Goal: Task Accomplishment & Management: Complete application form

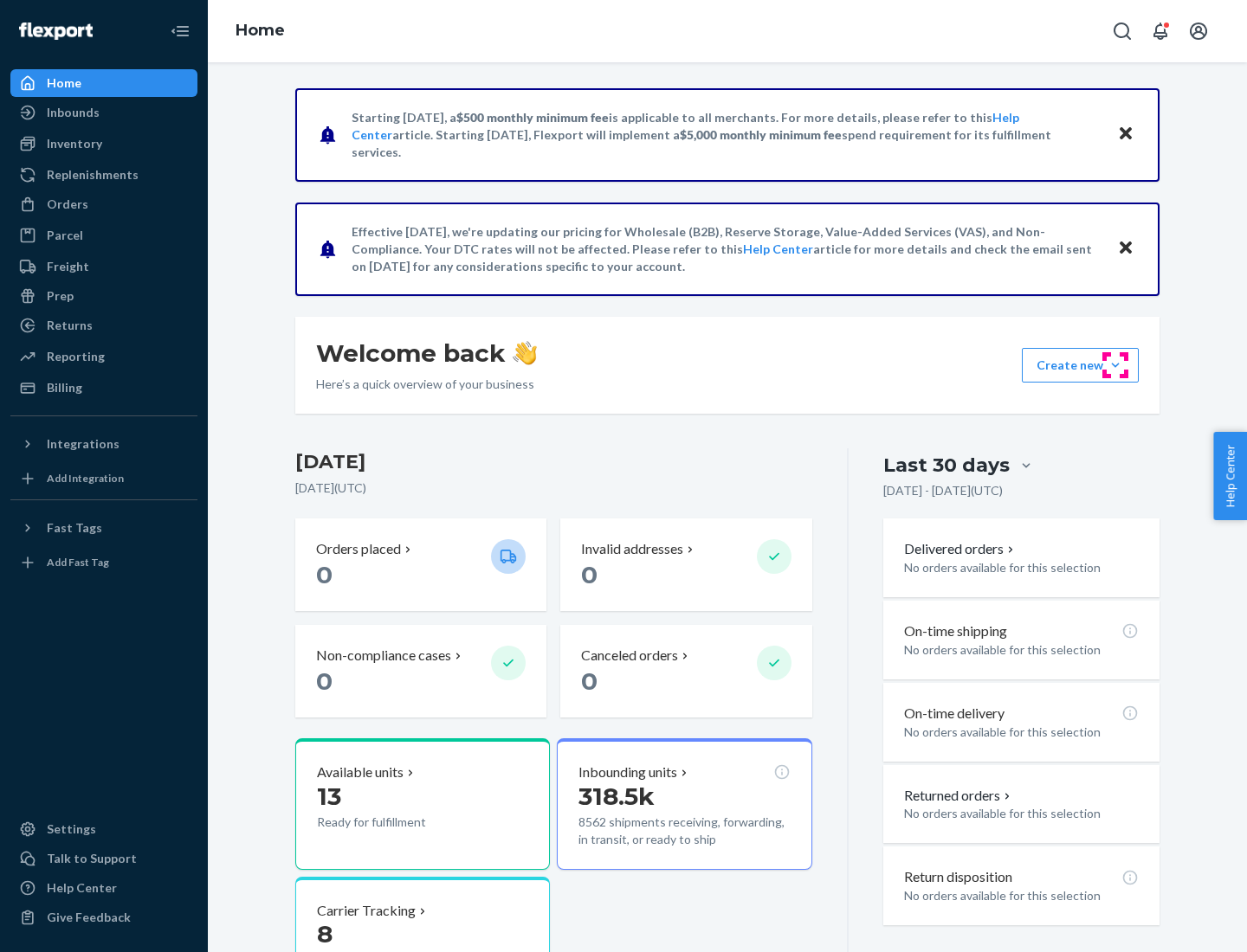
click at [1115, 366] on button "Create new Create new inbound Create new order Create new product" at bounding box center [1080, 365] width 117 height 34
click at [104, 113] on div "Inbounds" at bounding box center [104, 113] width 184 height 25
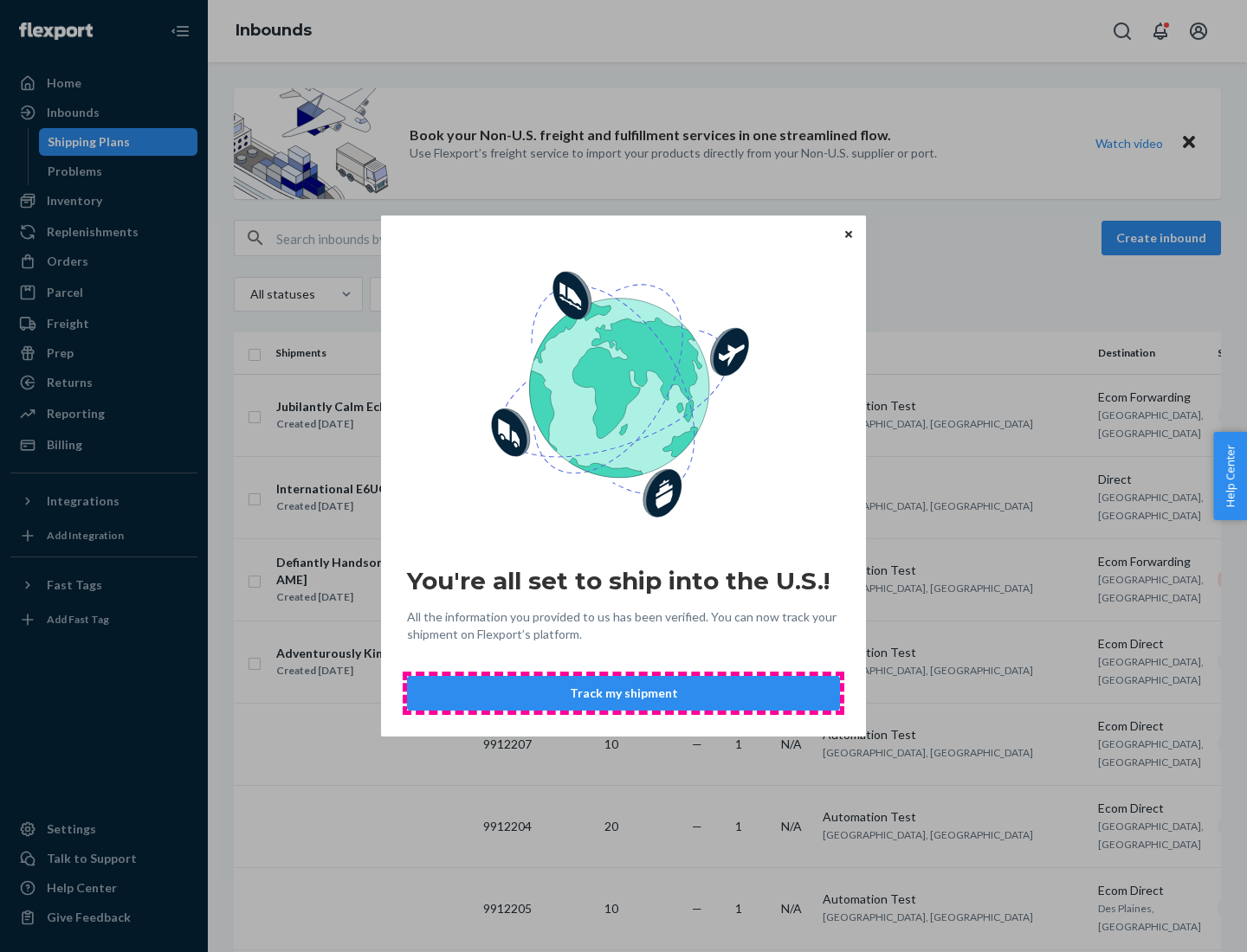
click at [624, 694] on button "Track my shipment" at bounding box center [624, 693] width 433 height 34
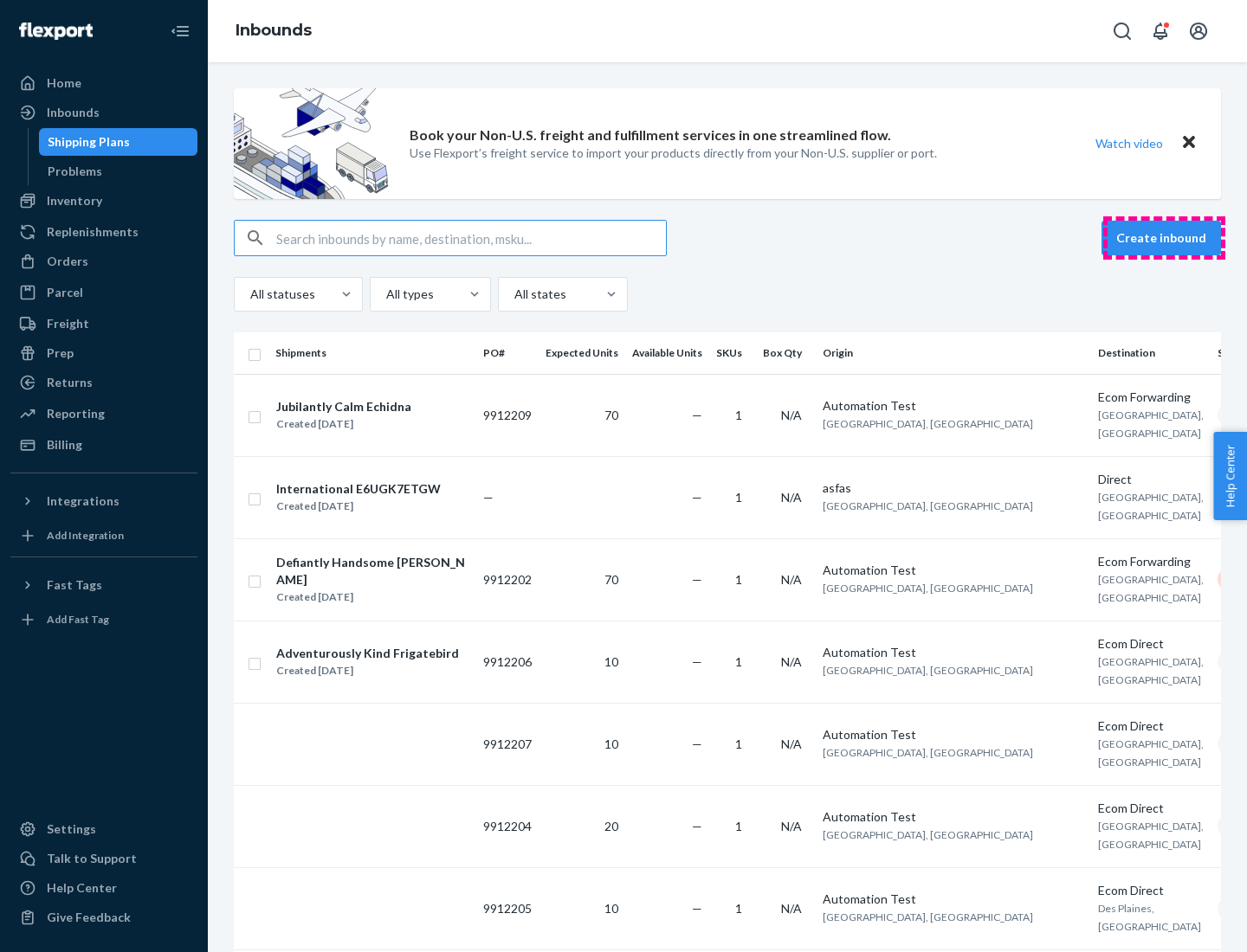
click at [1163, 238] on button "Create inbound" at bounding box center [1162, 237] width 120 height 34
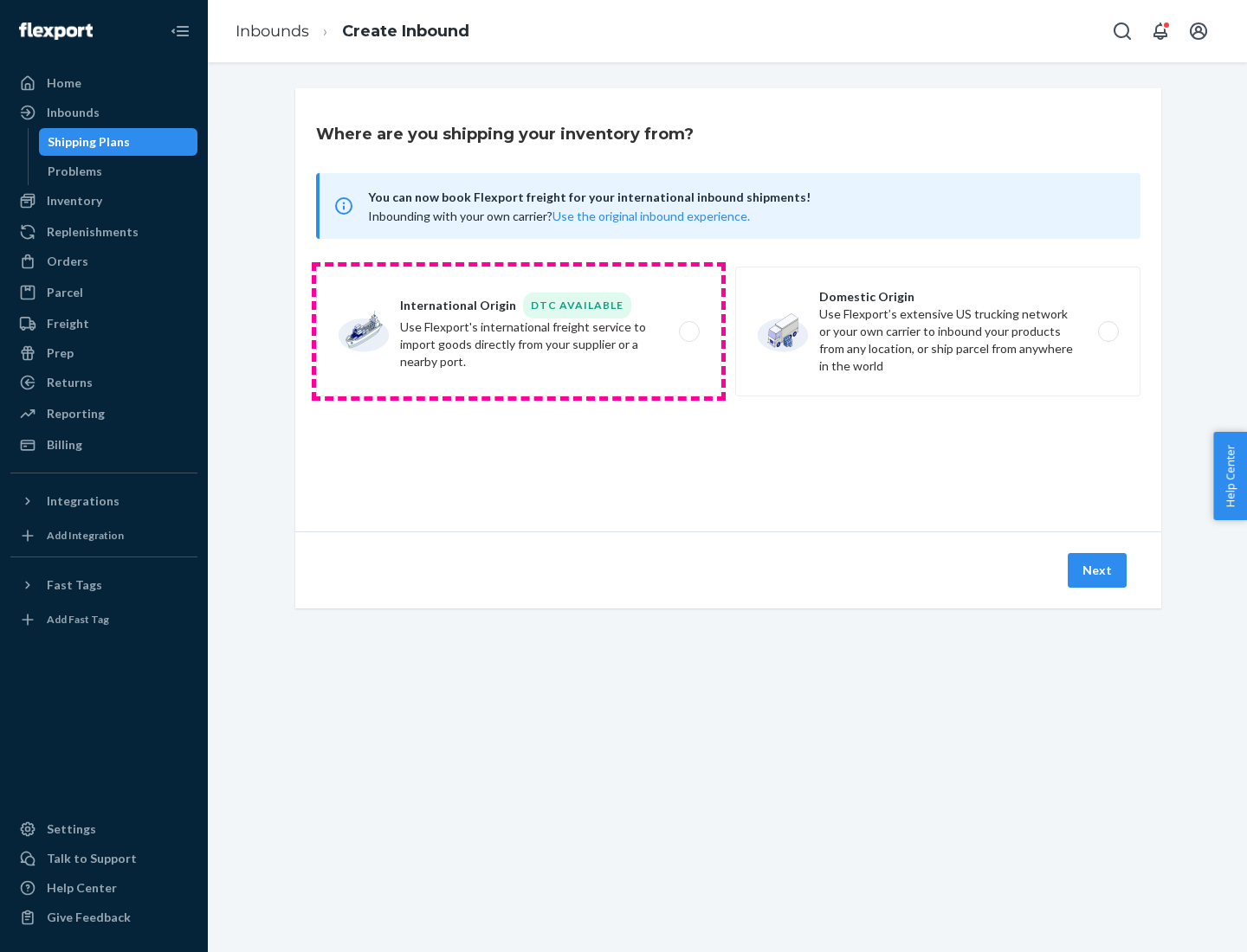
click at [519, 331] on label "International Origin DTC Available Use Flexport's international freight service…" at bounding box center [518, 331] width 405 height 130
click at [689, 331] on input "International Origin DTC Available Use Flexport's international freight service…" at bounding box center [694, 331] width 11 height 11
radio input "true"
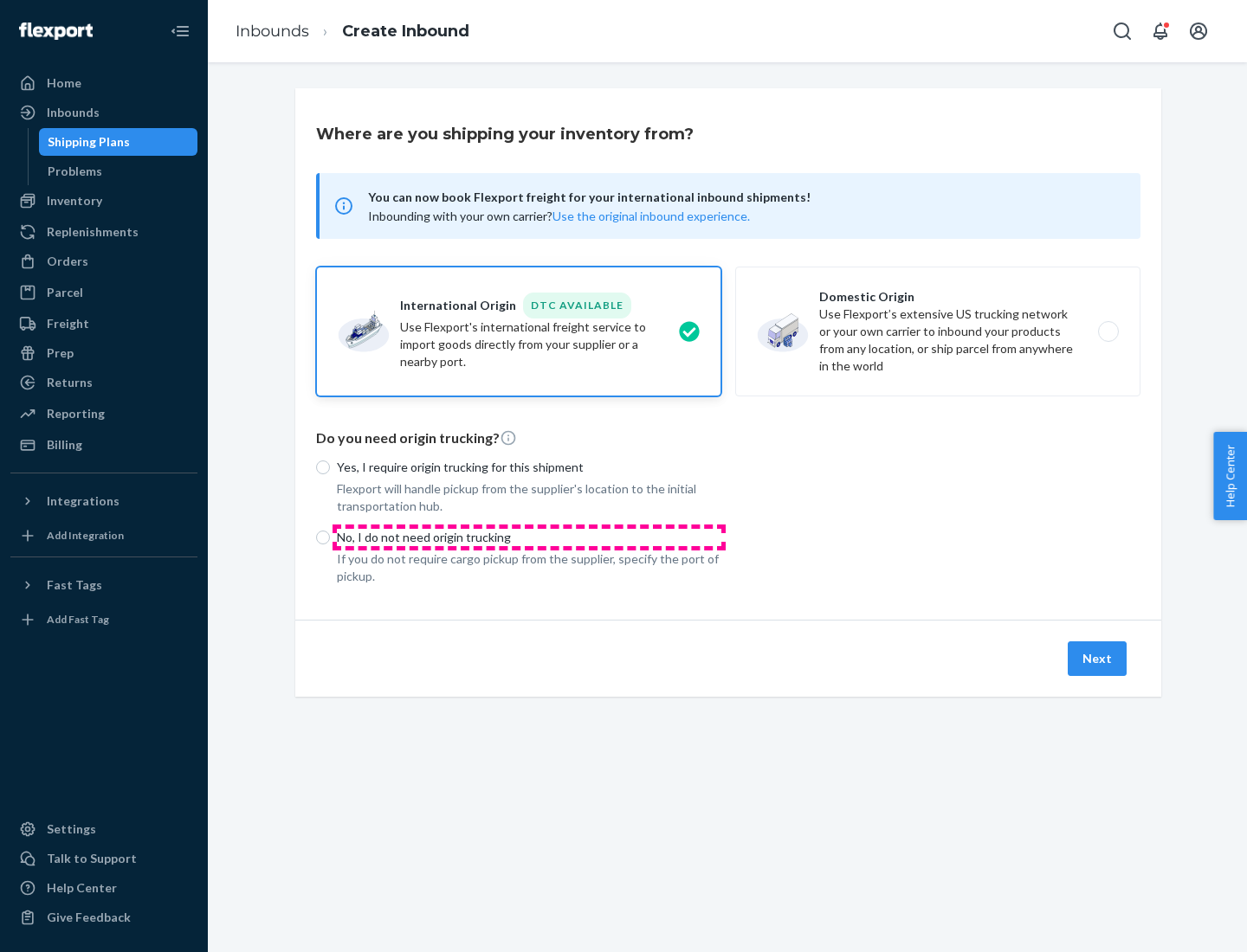
click at [529, 536] on p "No, I do not need origin trucking" at bounding box center [529, 538] width 384 height 18
click at [330, 536] on input "No, I do not need origin trucking" at bounding box center [323, 538] width 14 height 14
radio input "true"
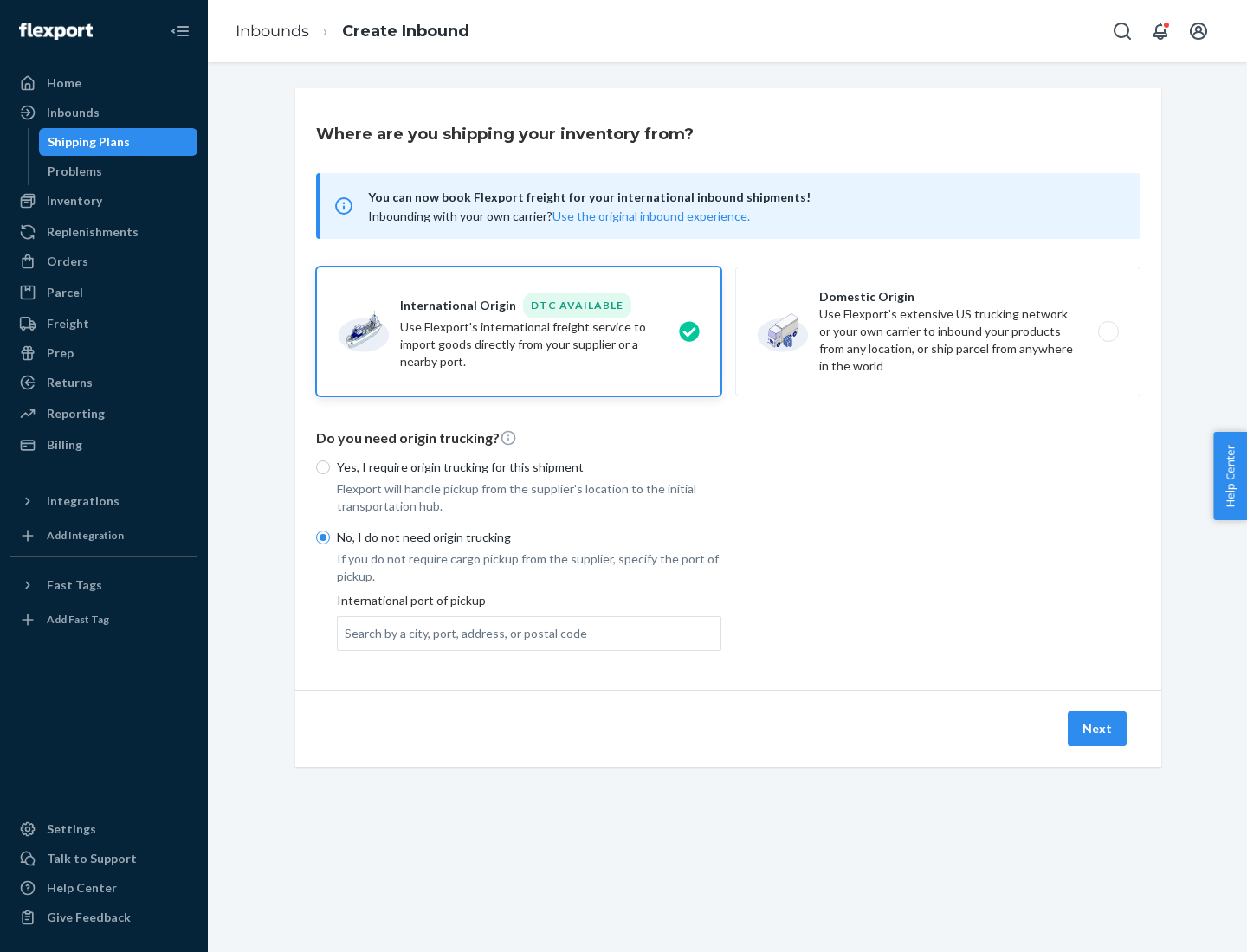
click at [462, 633] on div "Search by a city, port, address, or postal code" at bounding box center [466, 634] width 243 height 18
click at [346, 633] on input "Search by a city, port, address, or postal code" at bounding box center [346, 634] width 2 height 18
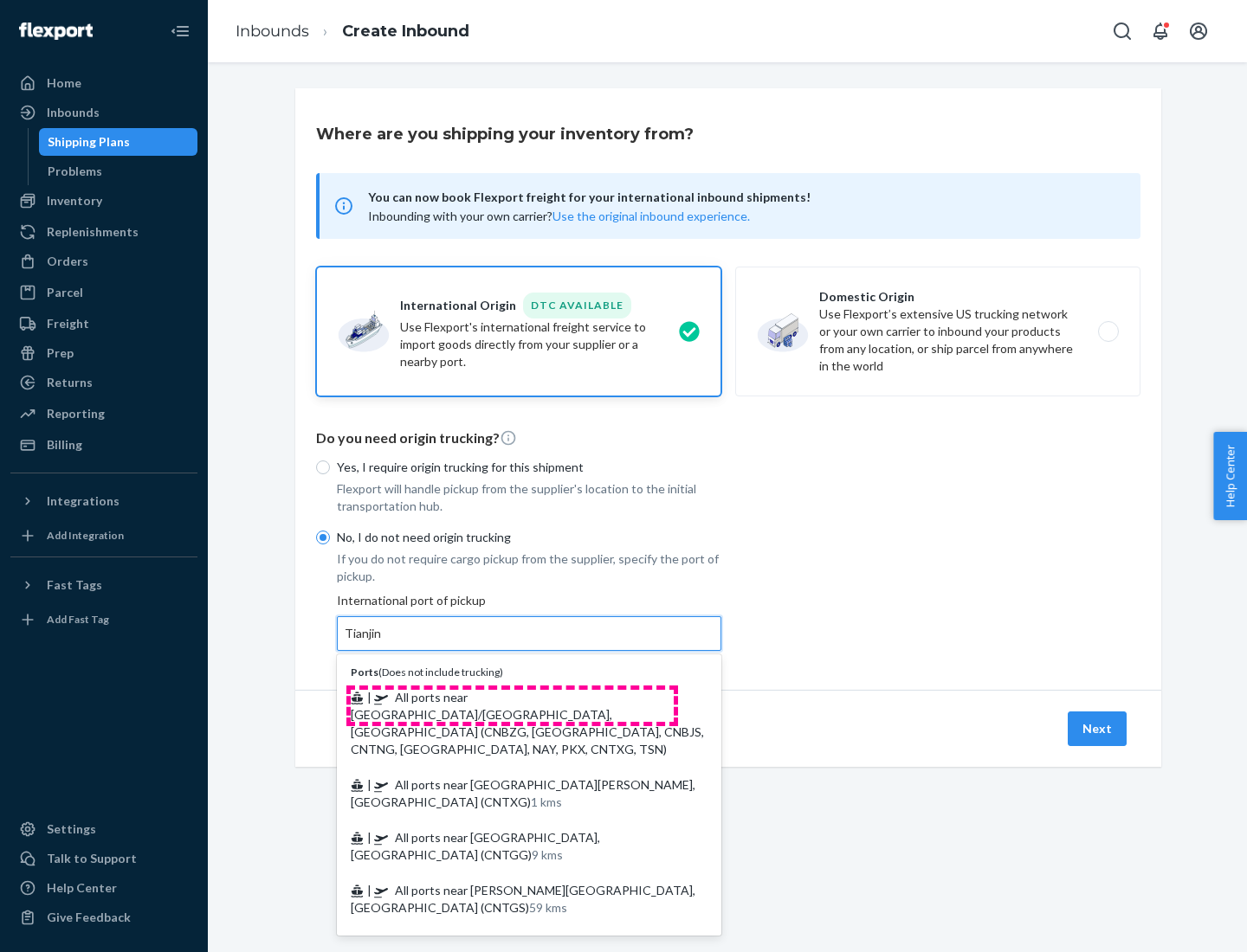
click at [512, 697] on span "| All ports near [GEOGRAPHIC_DATA]/[GEOGRAPHIC_DATA], [GEOGRAPHIC_DATA] (CNBZG,…" at bounding box center [528, 723] width 354 height 67
click at [383, 643] on input "Tianjin" at bounding box center [363, 634] width 38 height 18
type input "All ports near [GEOGRAPHIC_DATA]/[GEOGRAPHIC_DATA], [GEOGRAPHIC_DATA] (CNBZG, […"
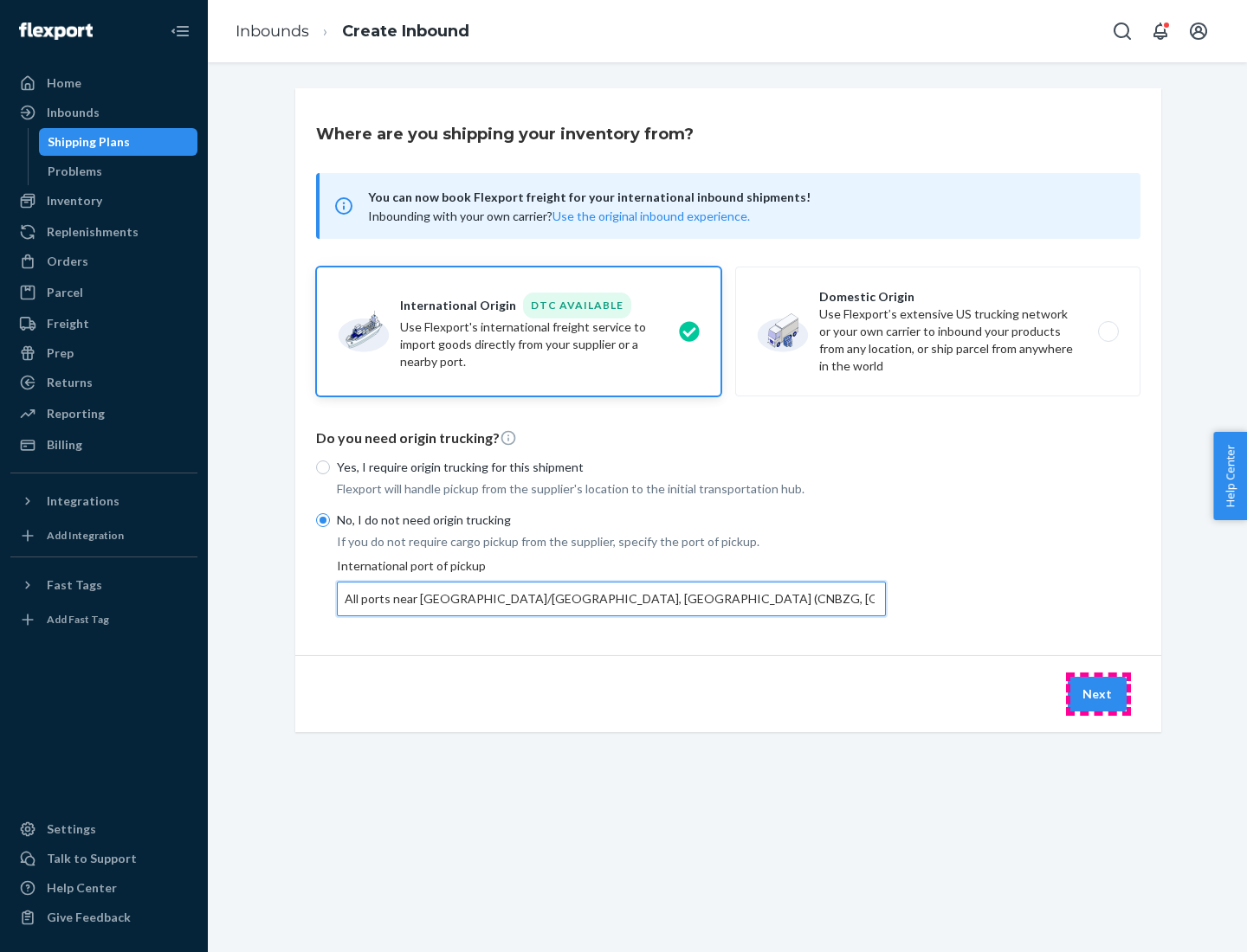
click at [1098, 694] on button "Next" at bounding box center [1097, 694] width 59 height 34
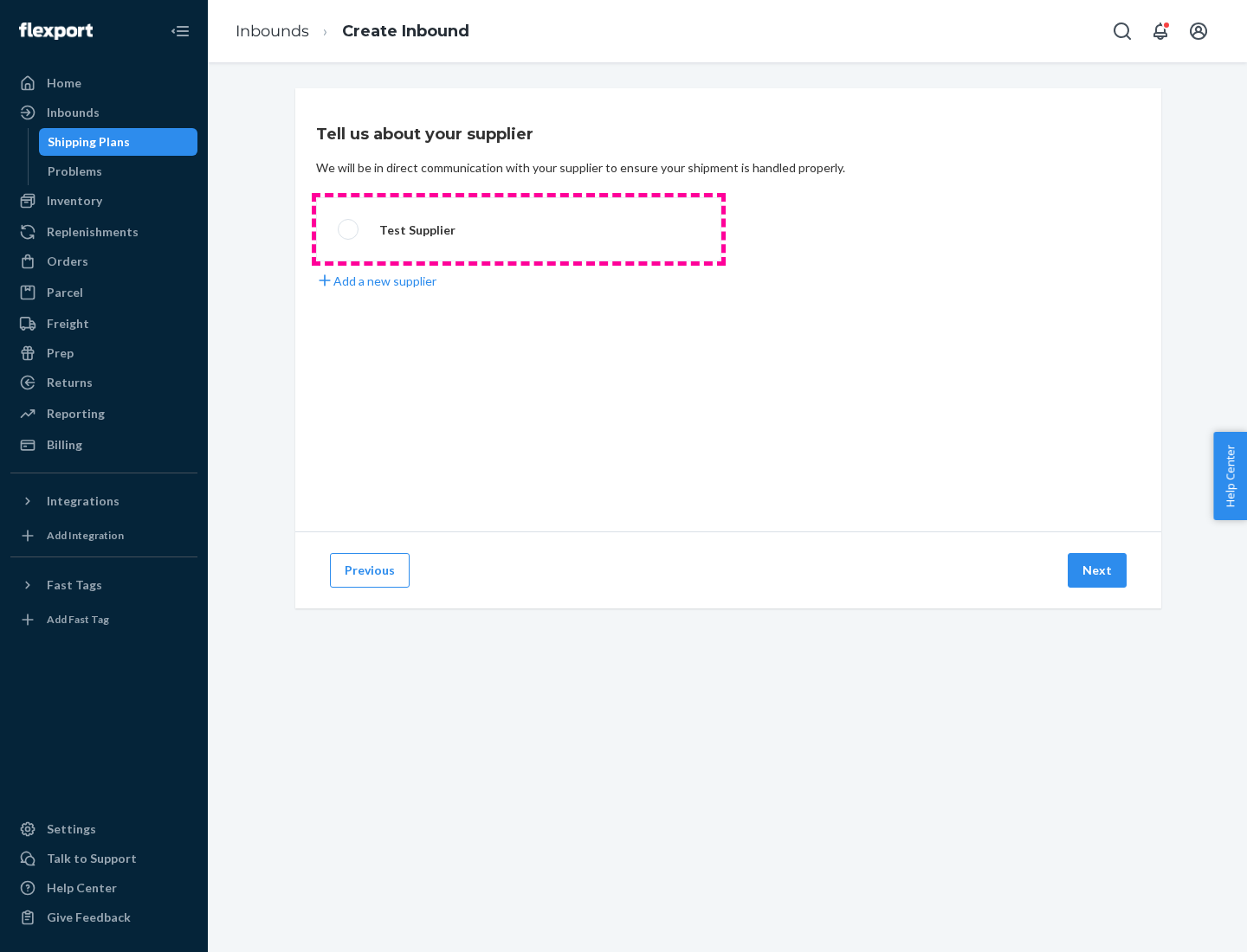
click at [519, 229] on label "Test Supplier" at bounding box center [518, 229] width 405 height 64
click at [349, 229] on input "Test Supplier" at bounding box center [343, 229] width 11 height 11
radio input "true"
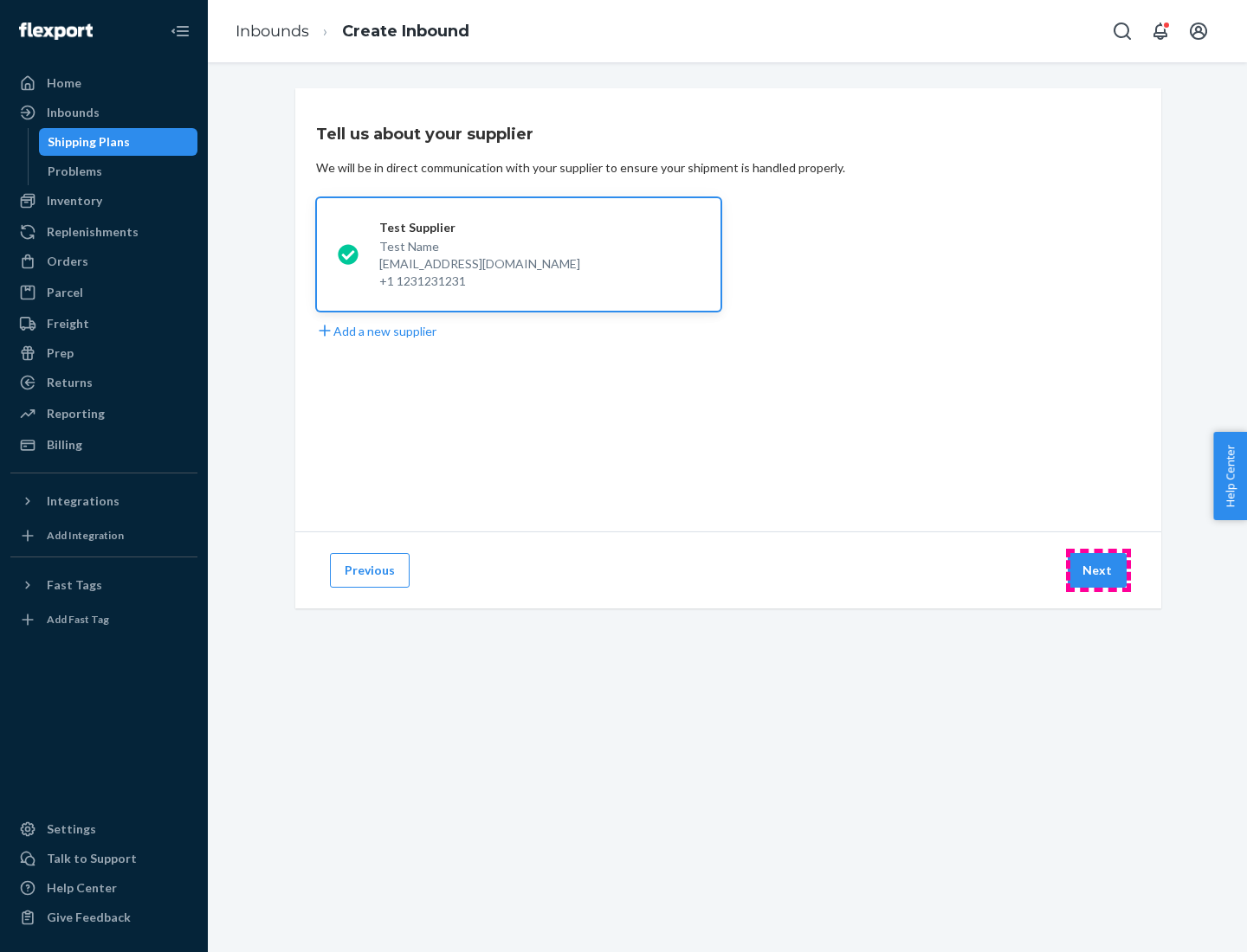
click at [1098, 570] on button "Next" at bounding box center [1097, 570] width 59 height 34
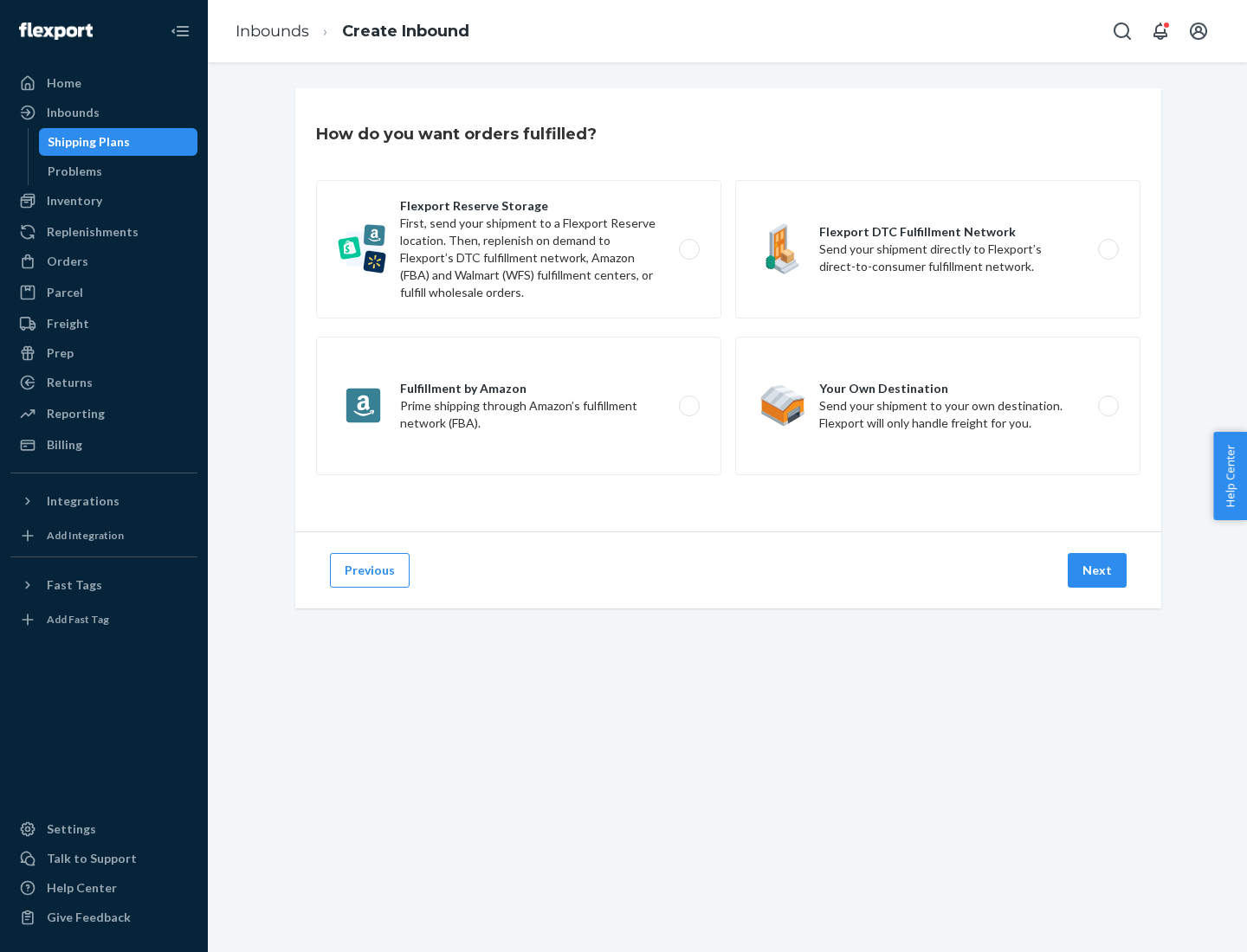
click at [519, 250] on label "Flexport Reserve Storage First, send your shipment to a Flexport Reserve locati…" at bounding box center [518, 250] width 405 height 139
click at [689, 250] on input "Flexport Reserve Storage First, send your shipment to a Flexport Reserve locati…" at bounding box center [694, 250] width 11 height 11
radio input "true"
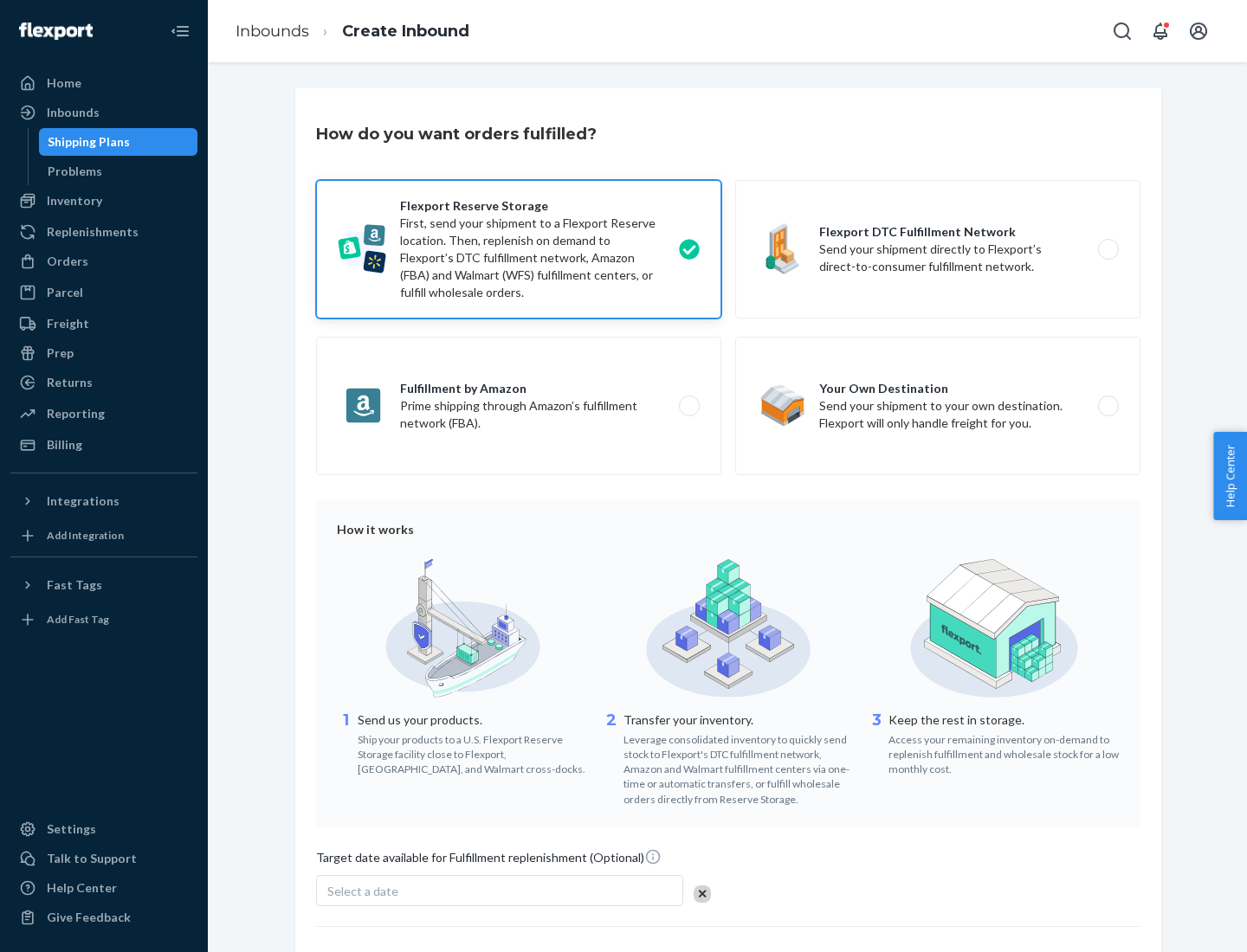
scroll to position [142, 0]
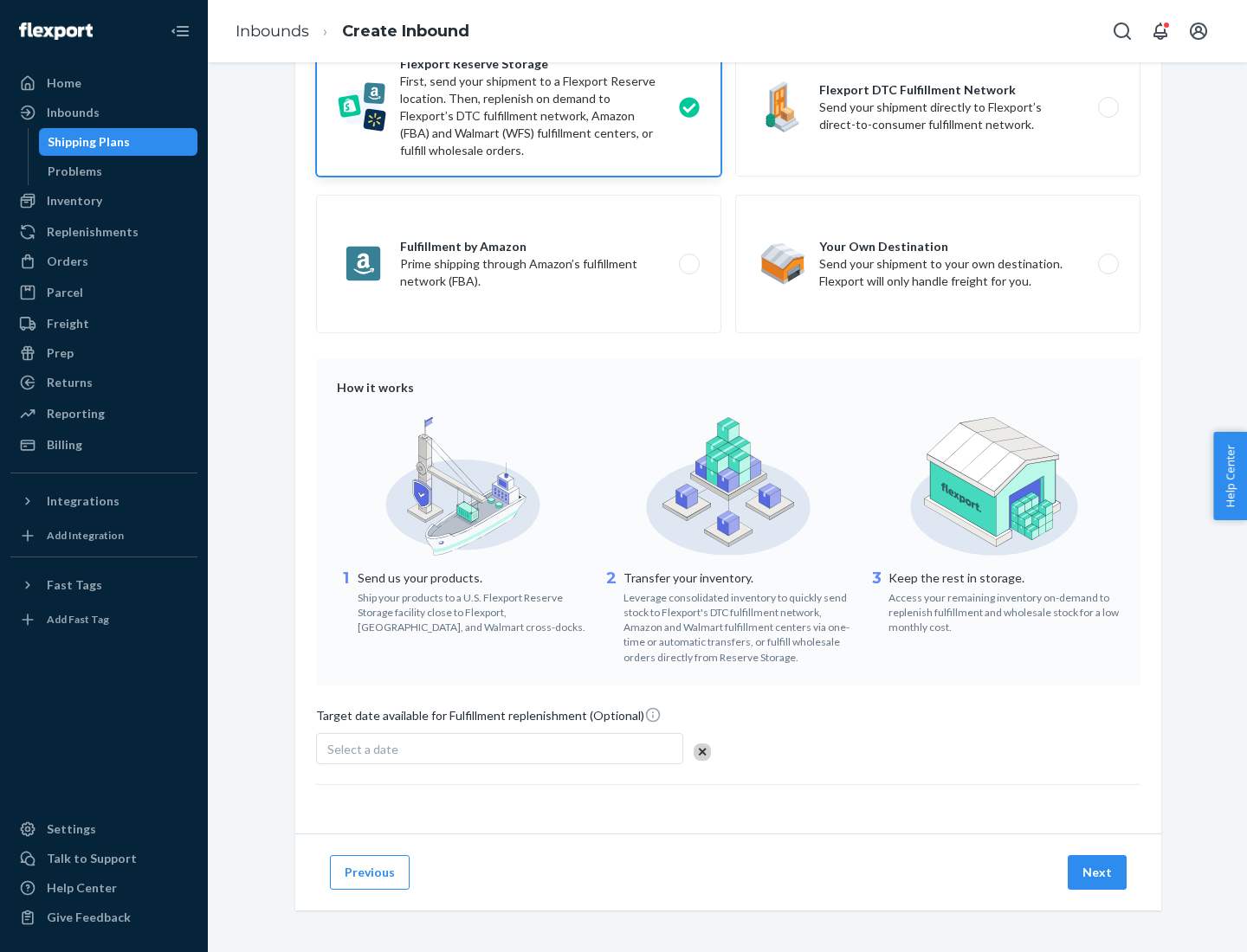
click at [1098, 872] on button "Next" at bounding box center [1097, 872] width 59 height 34
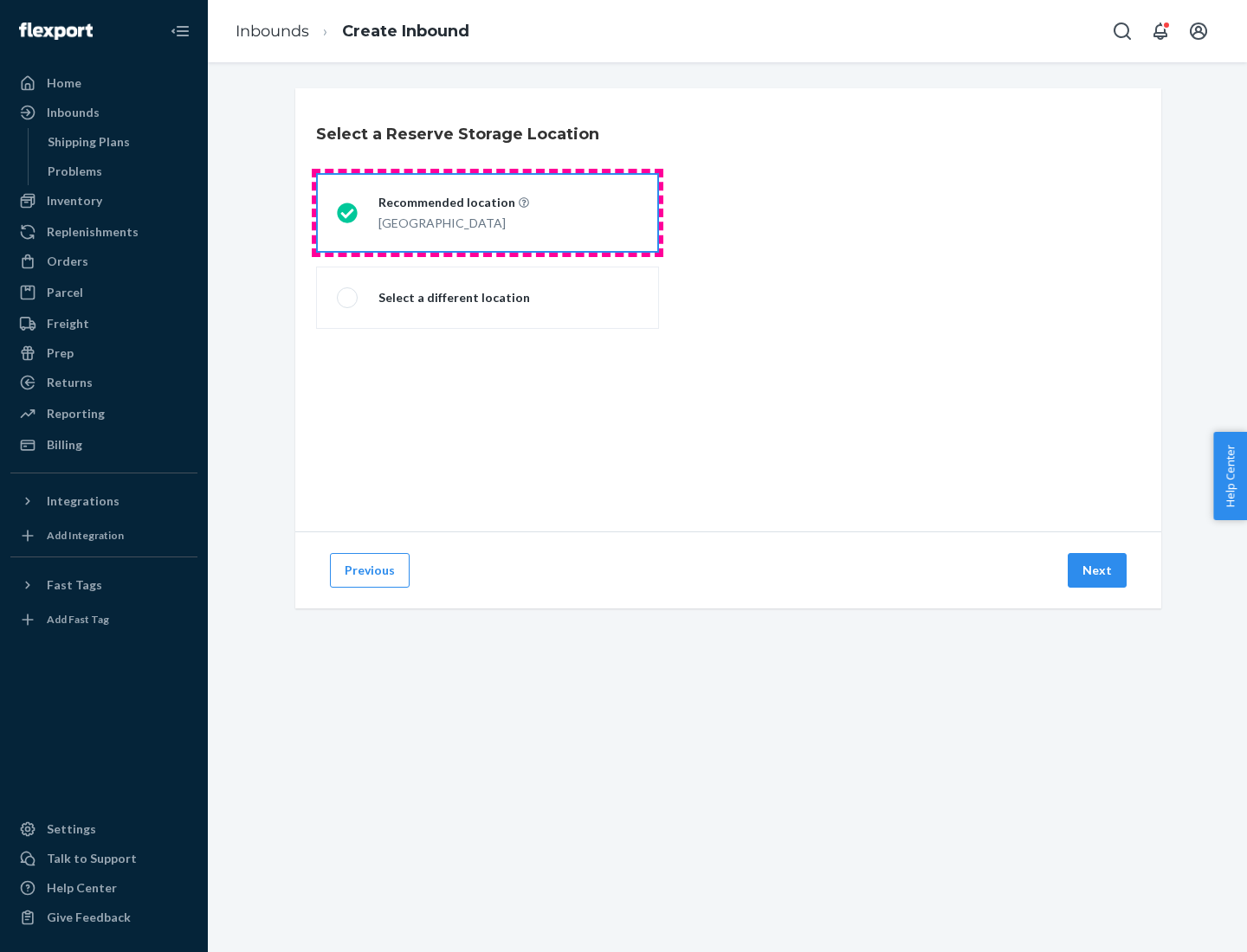
click at [487, 213] on div "[GEOGRAPHIC_DATA]" at bounding box center [453, 222] width 150 height 21
click at [348, 213] on input "Recommended location [GEOGRAPHIC_DATA]" at bounding box center [342, 213] width 11 height 11
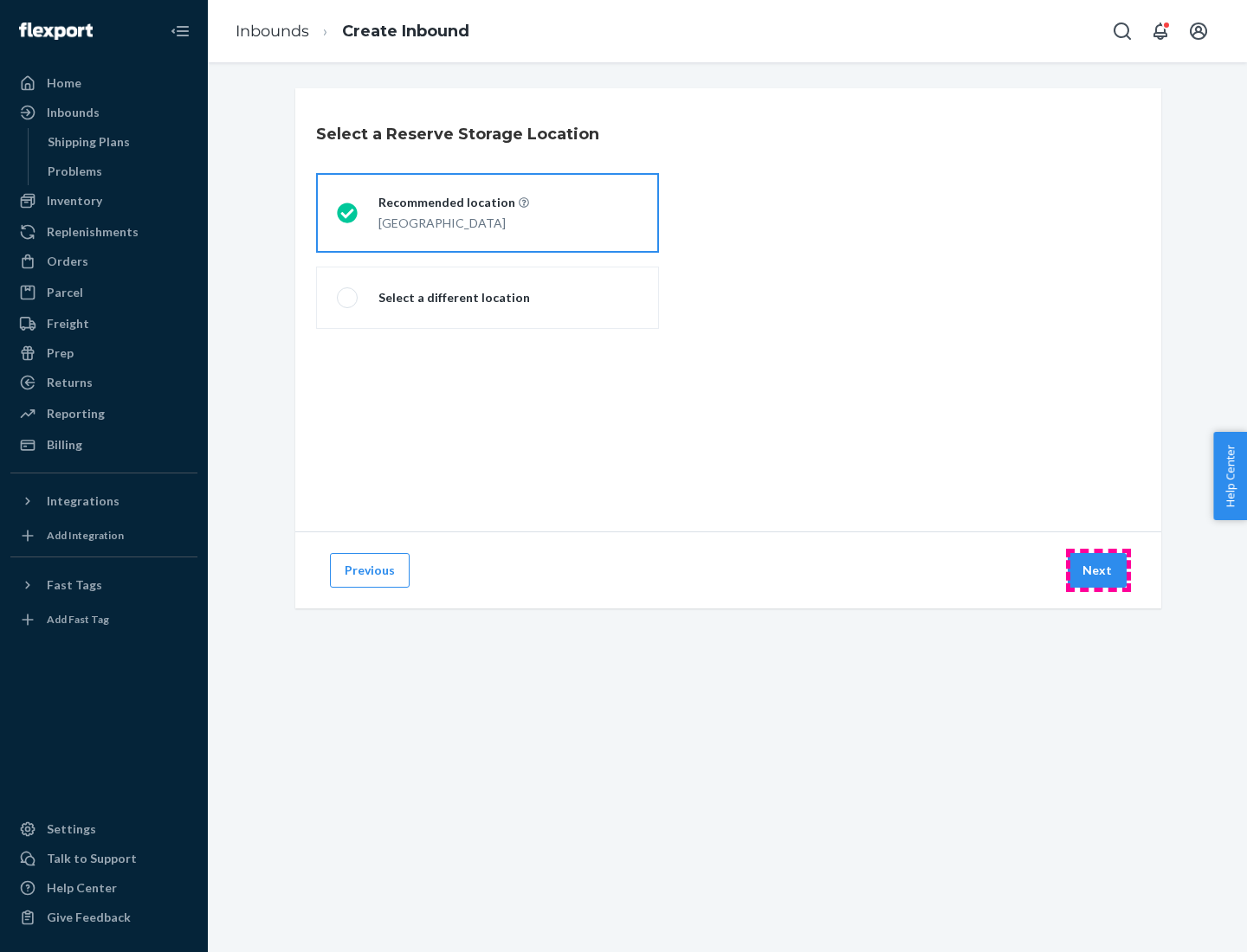
click at [1098, 570] on button "Next" at bounding box center [1097, 570] width 59 height 34
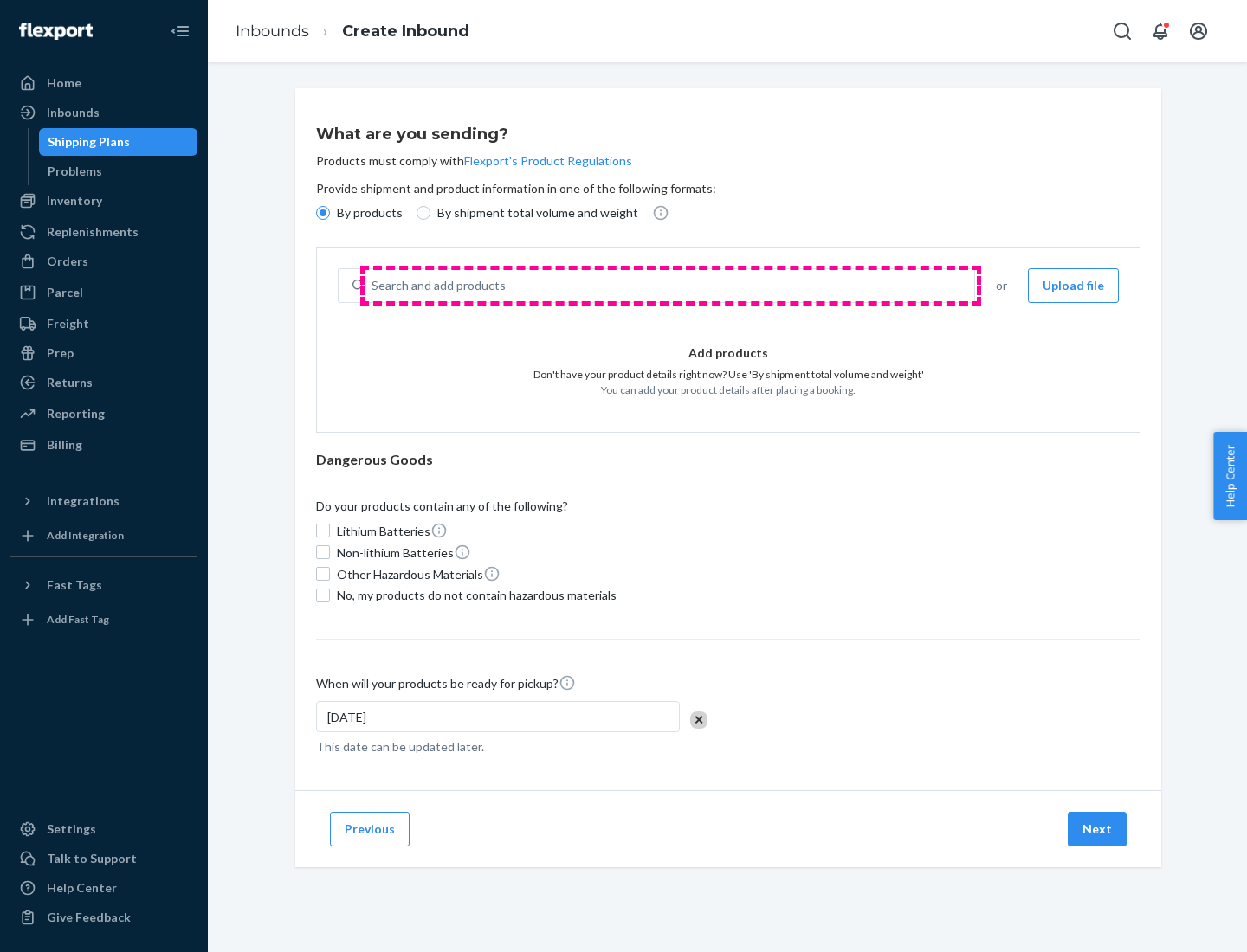
click at [670, 286] on div "Search and add products" at bounding box center [669, 285] width 609 height 31
click at [373, 286] on input "Search and add products" at bounding box center [372, 286] width 2 height 18
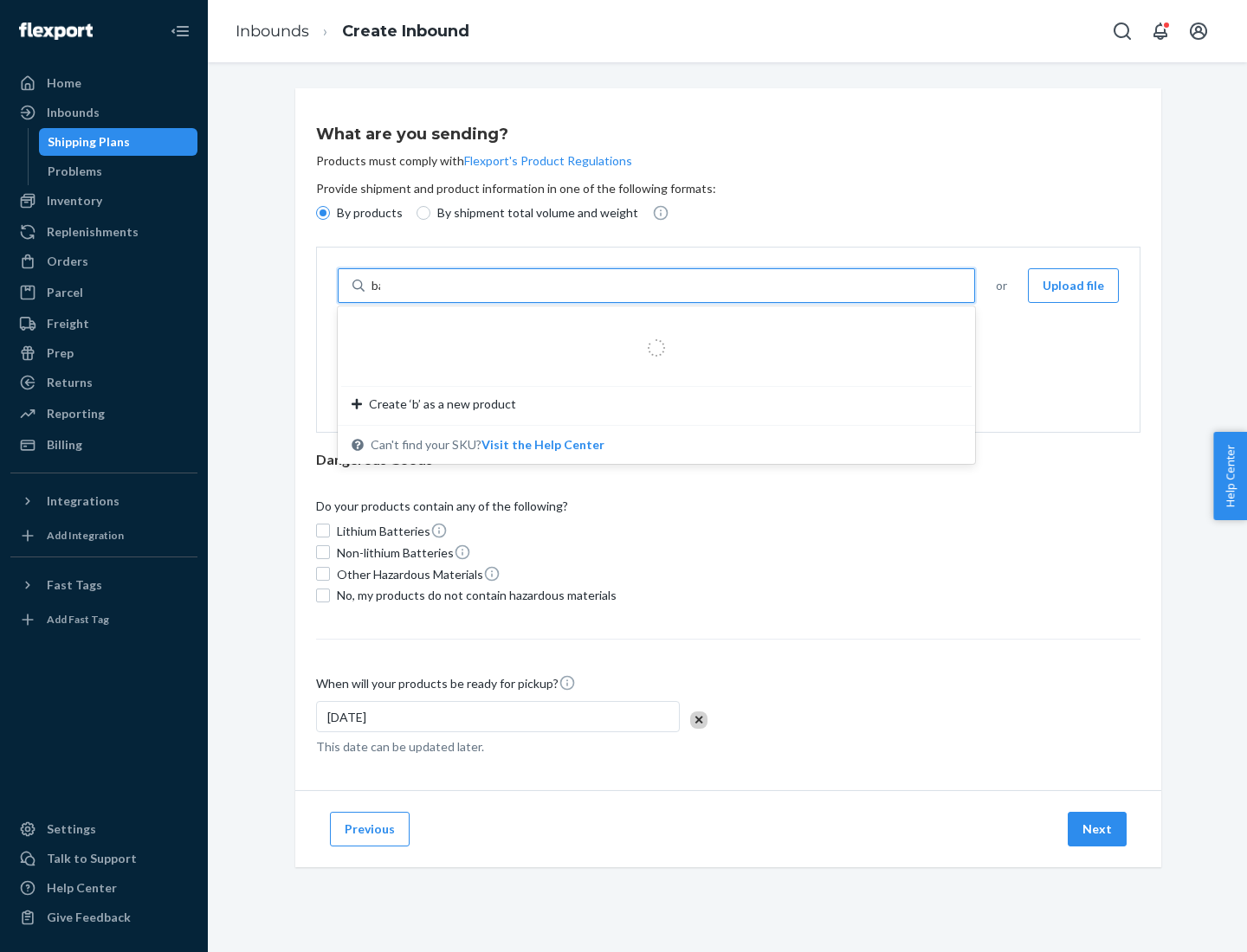
type input "basic"
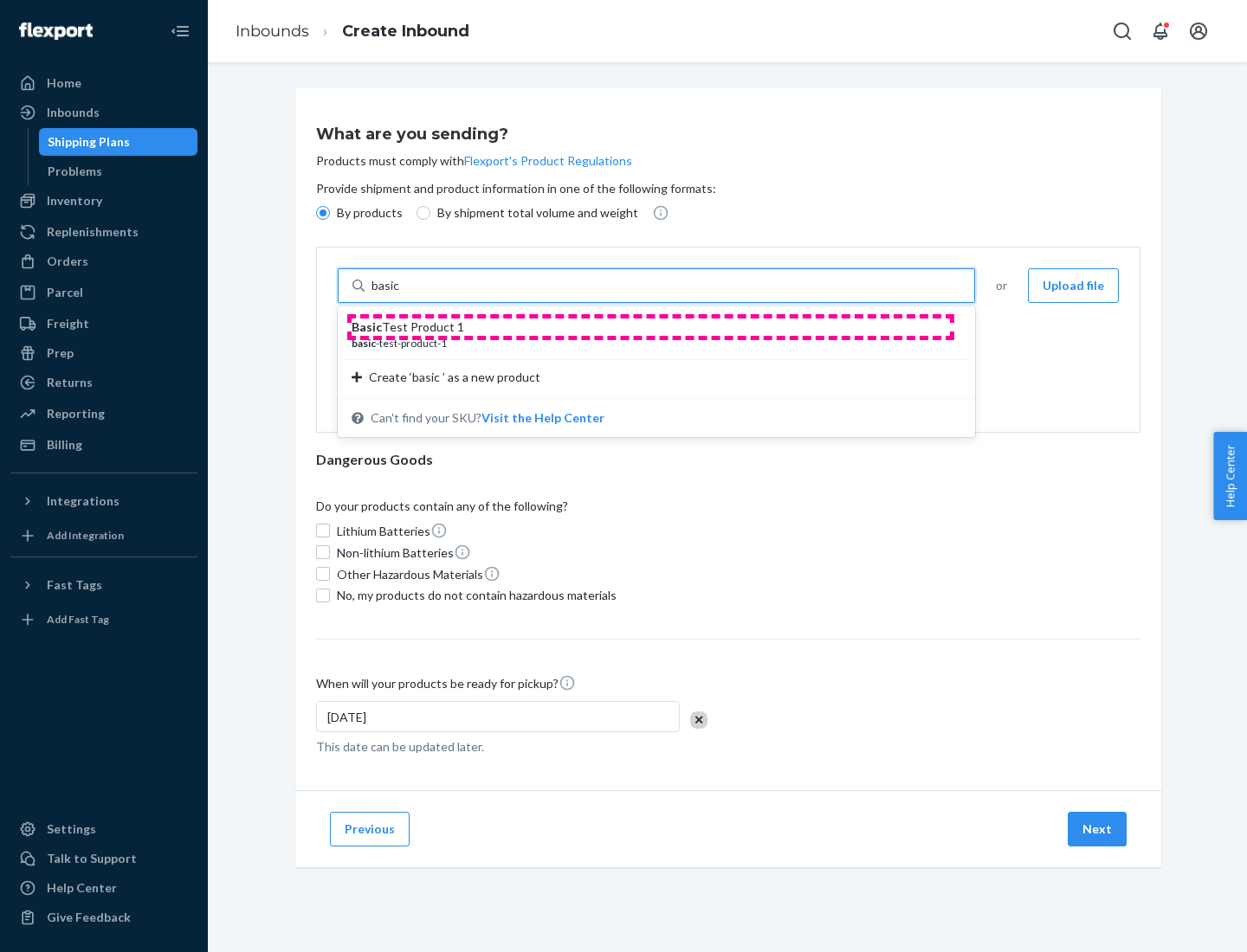
click at [650, 327] on div "Basic Test Product 1" at bounding box center [649, 327] width 595 height 18
click at [403, 294] on input "basic" at bounding box center [386, 286] width 31 height 18
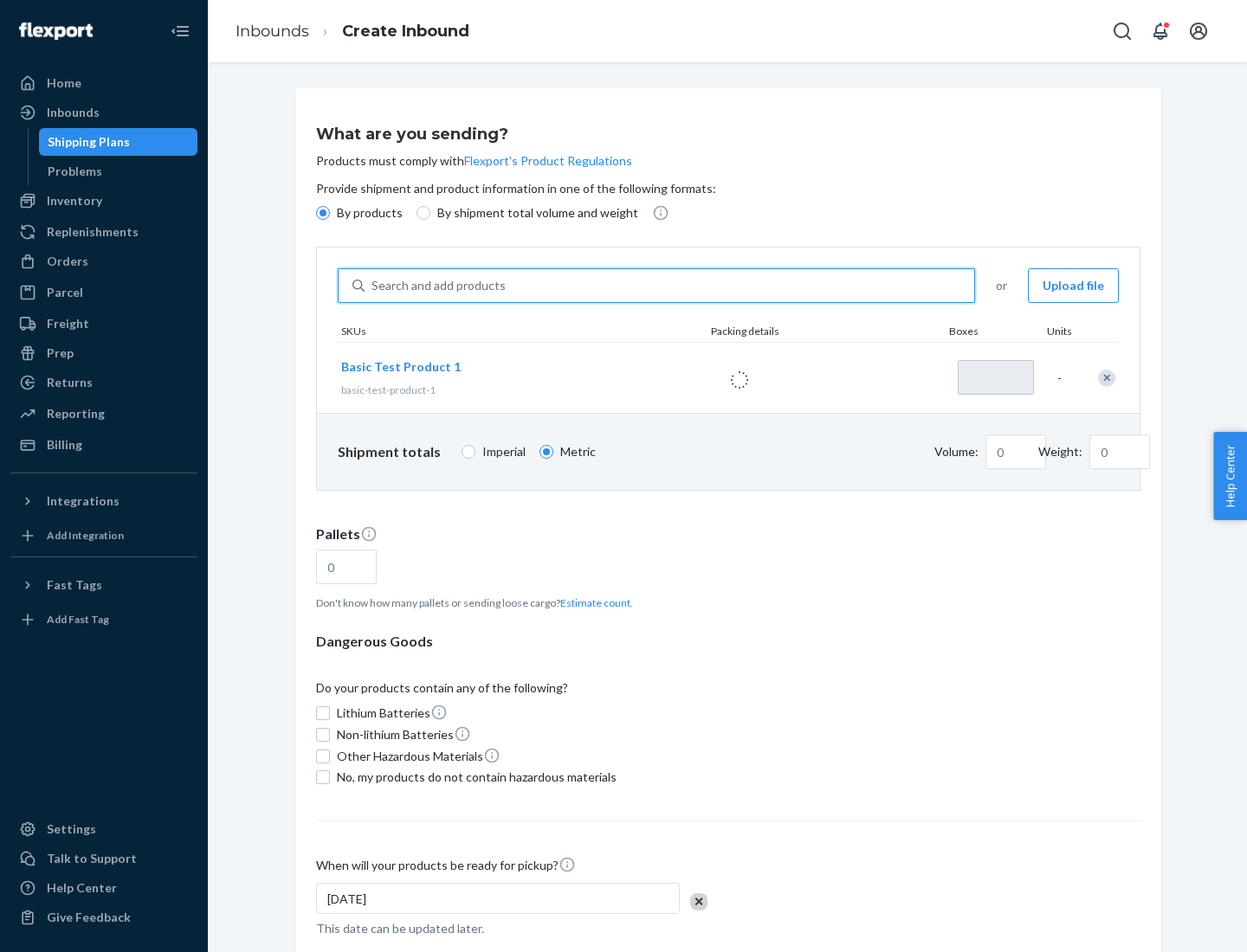
type input "1"
type input "1.09"
type input "3.27"
type input "3"
type input "0.01"
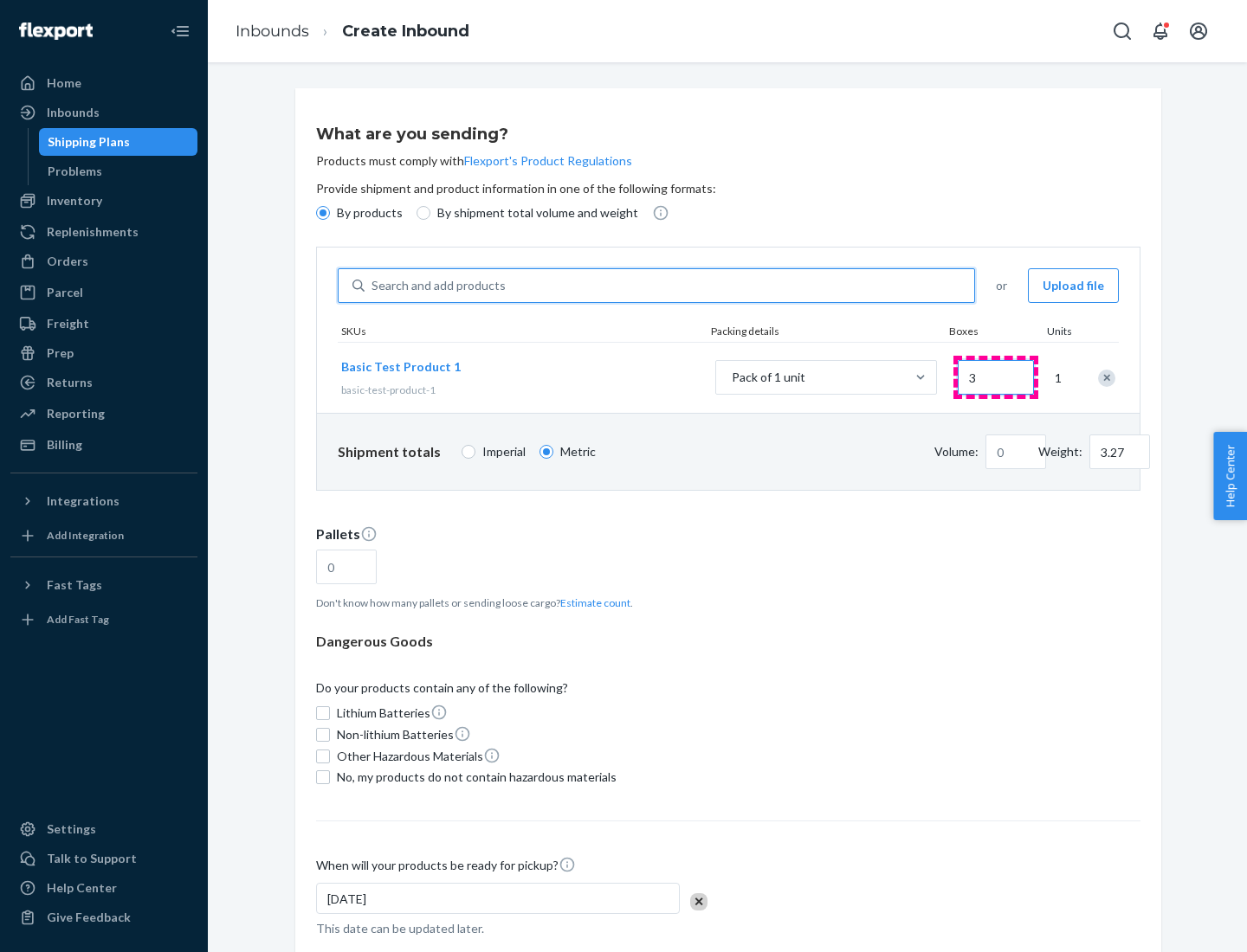
type input "32.66"
type input "30"
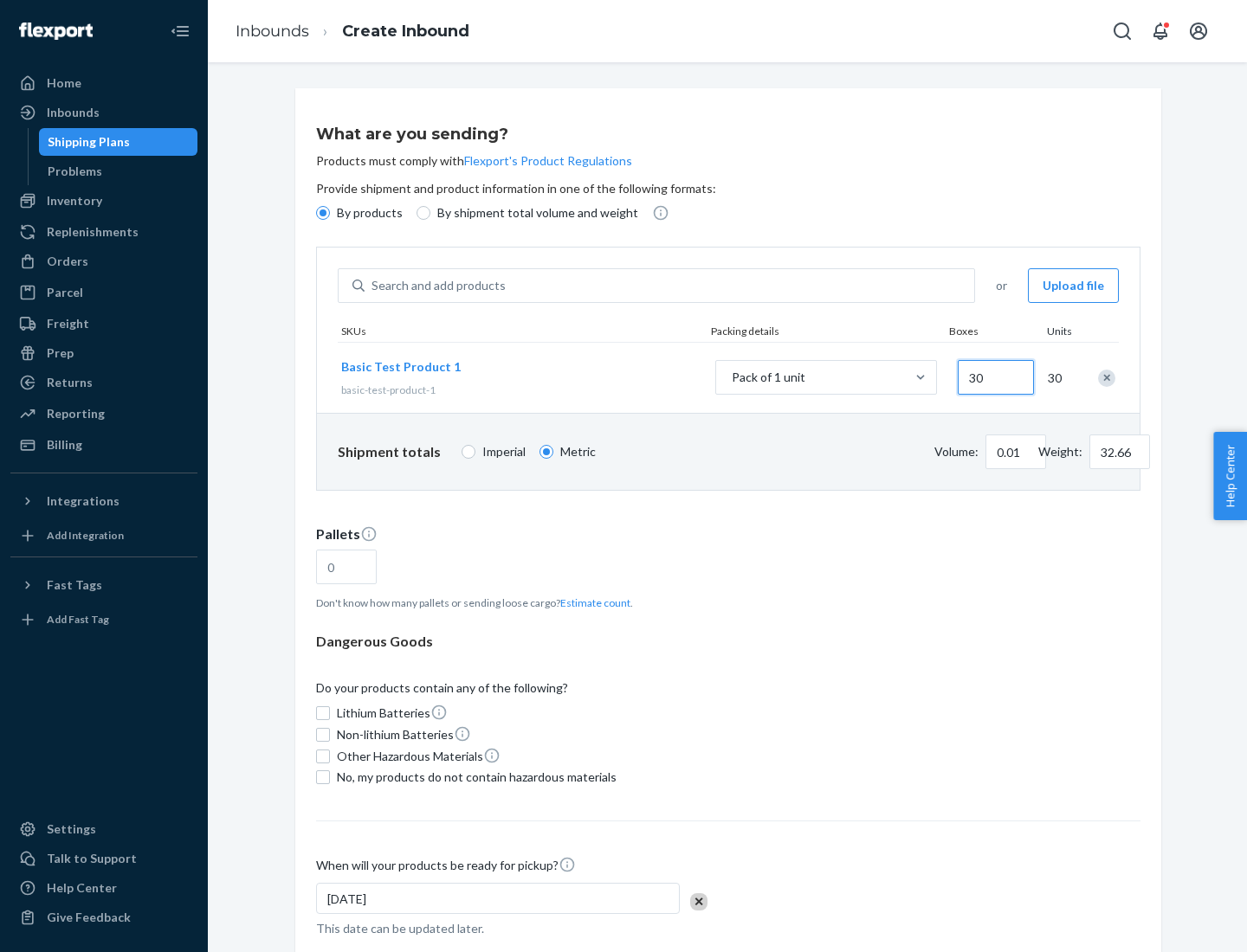
type input "0.07"
type input "326.59"
type input "300"
type input "0.68"
type input "3265.86"
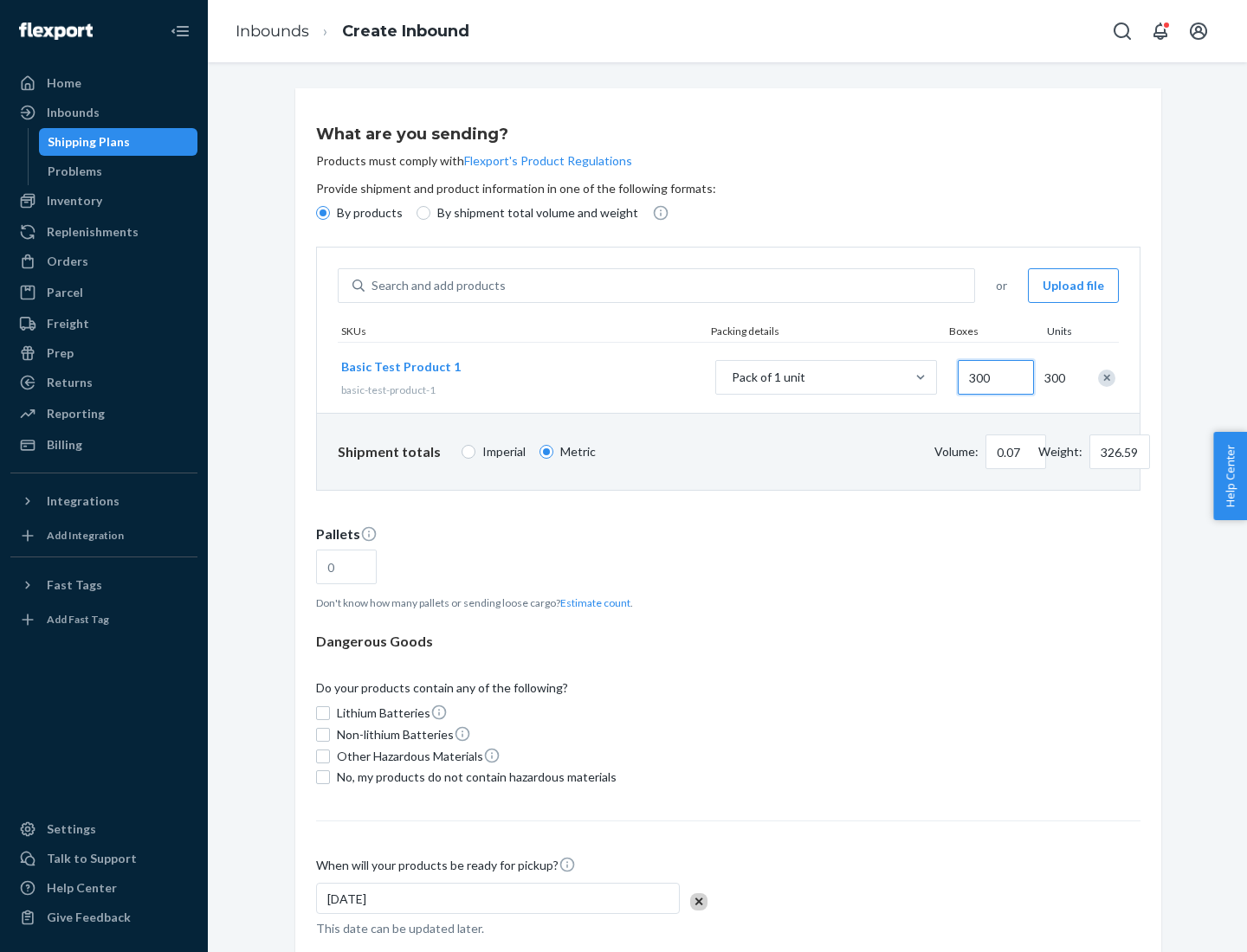
type input "3000"
type input "1.09"
type input "1"
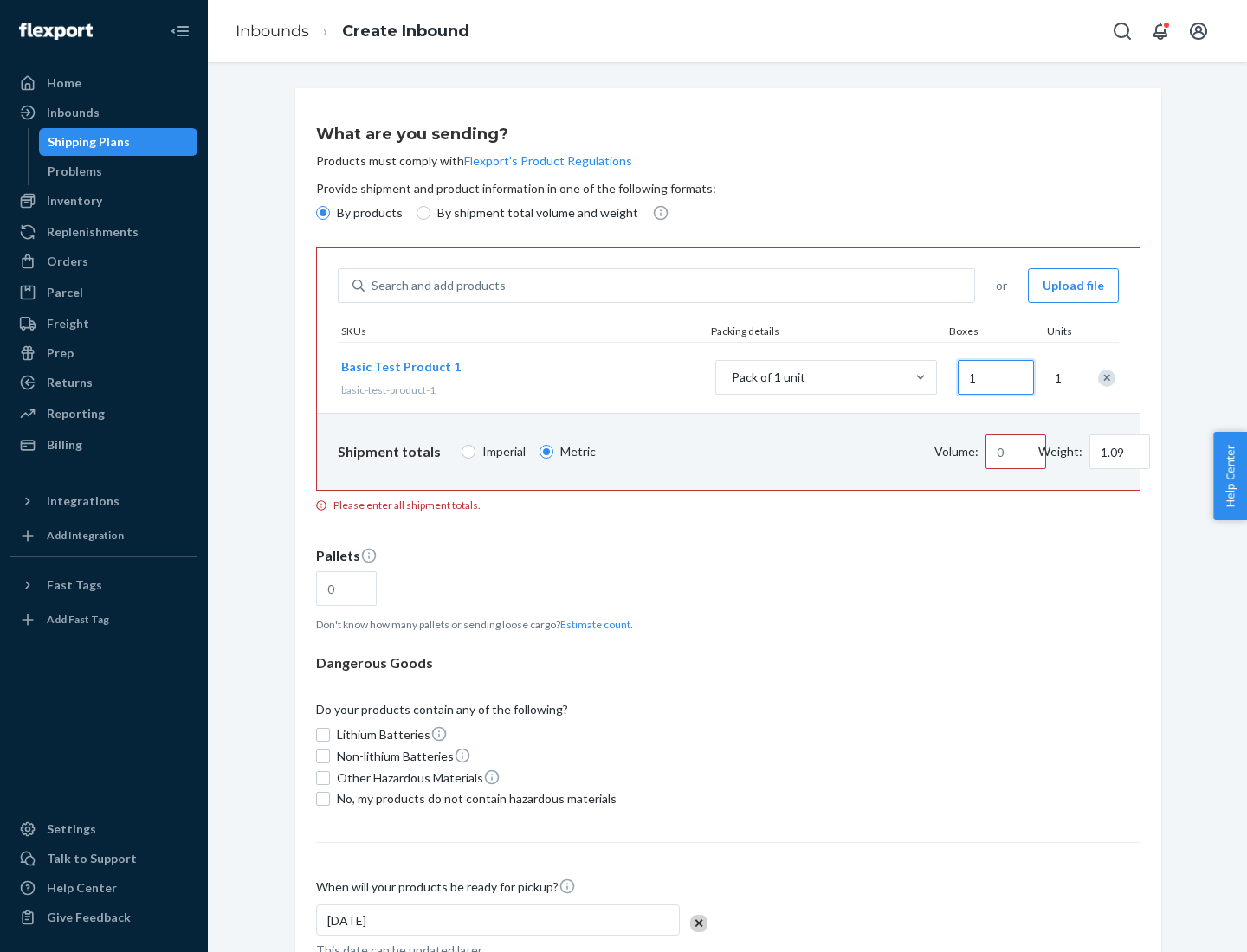
type input "10.89"
type input "10"
type input "0.02"
type input "108.86"
type input "100"
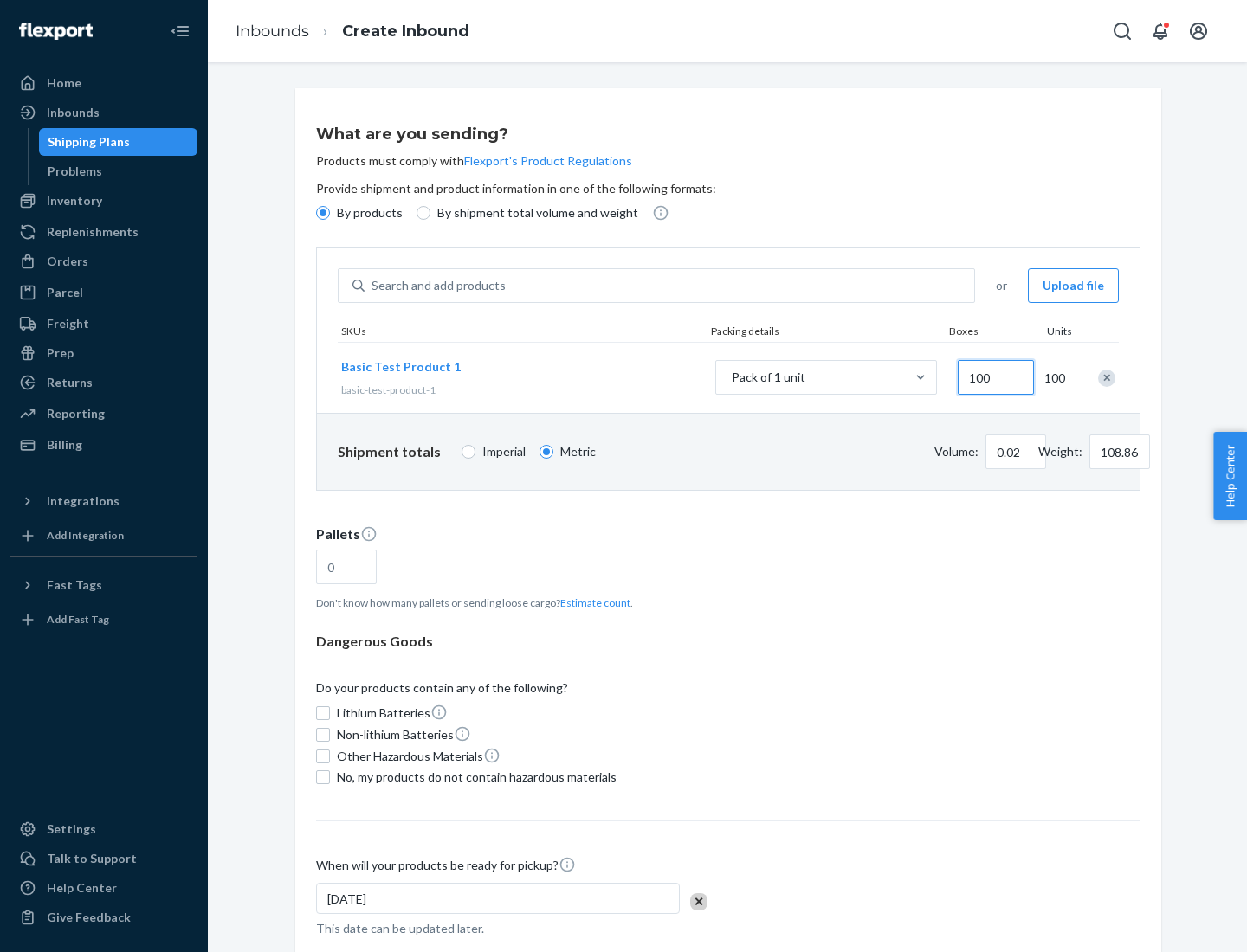
type input "0.23"
type input "1088.62"
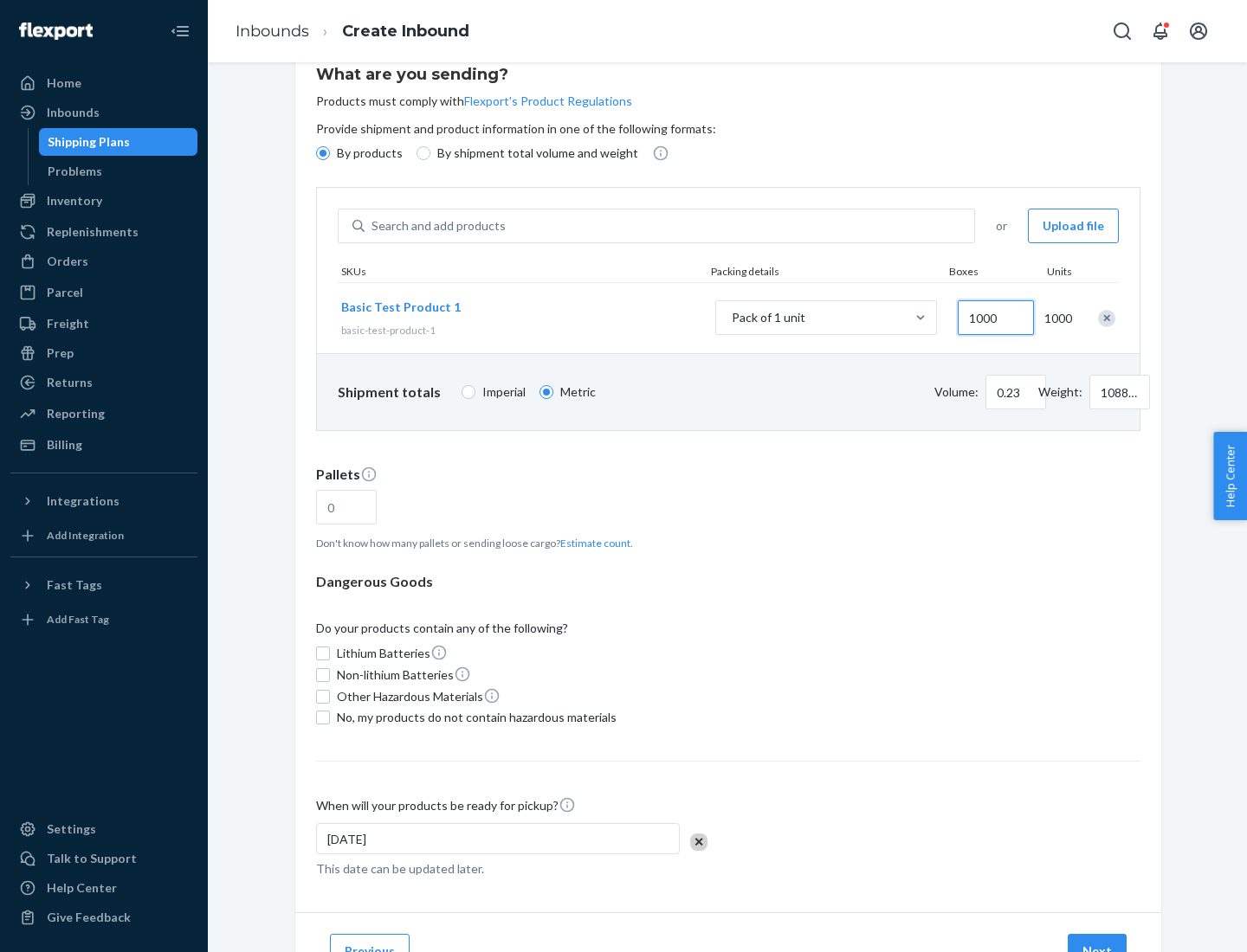
type input "1000"
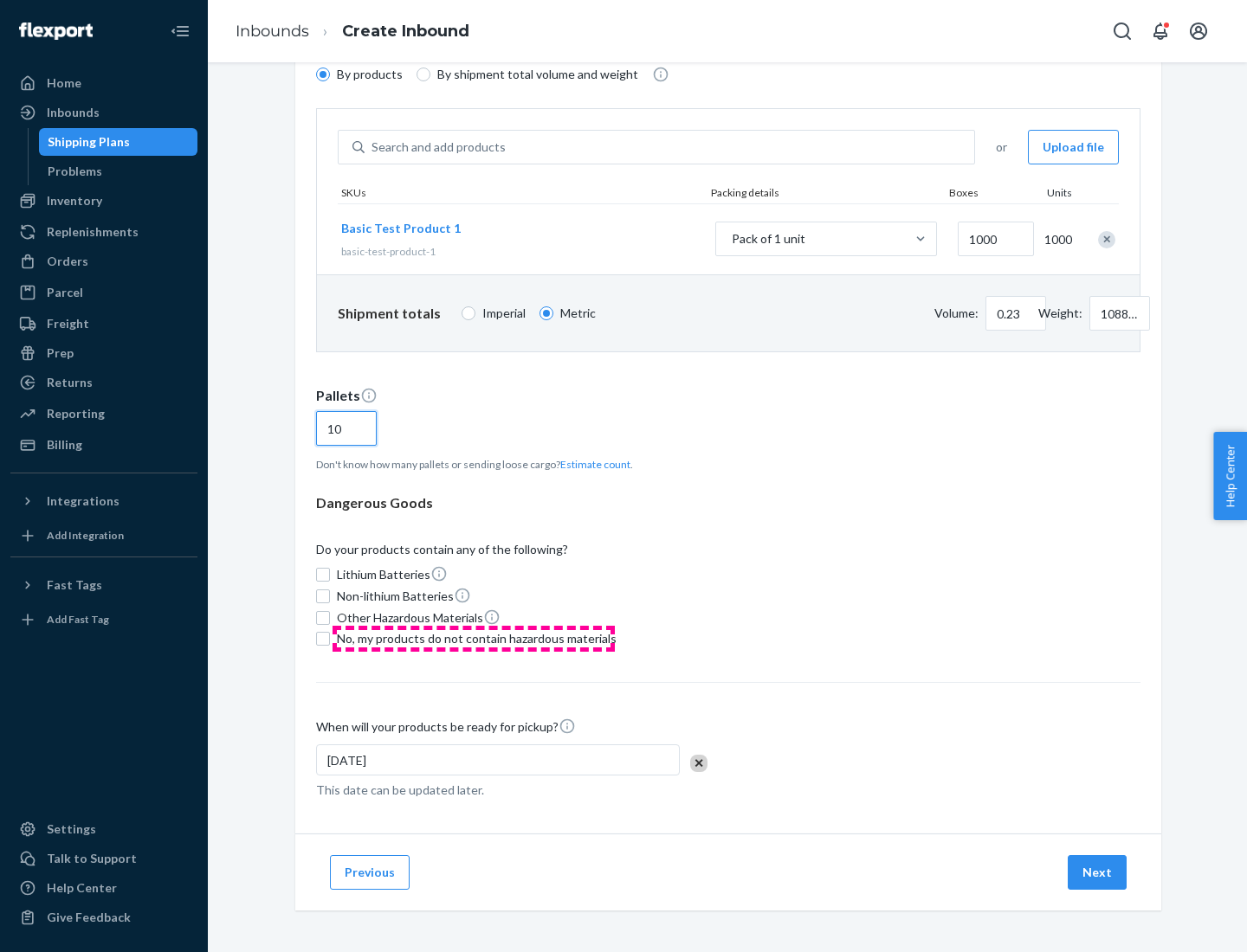
type input "10"
click at [474, 639] on span "No, my products do not contain hazardous materials" at bounding box center [477, 639] width 280 height 18
click at [330, 639] on input "No, my products do not contain hazardous materials" at bounding box center [323, 639] width 14 height 14
checkbox input "true"
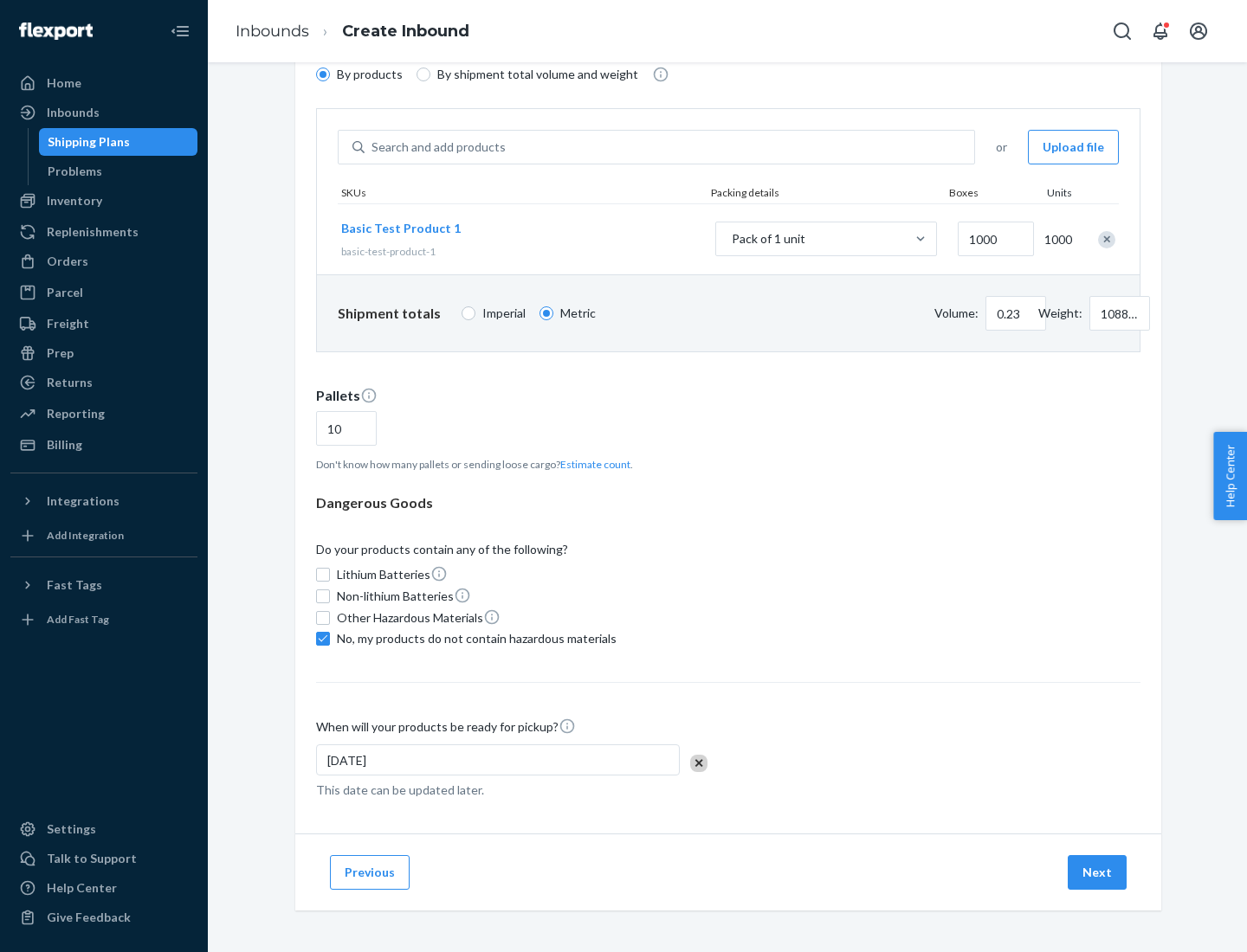
click at [1098, 873] on button "Next" at bounding box center [1097, 872] width 59 height 34
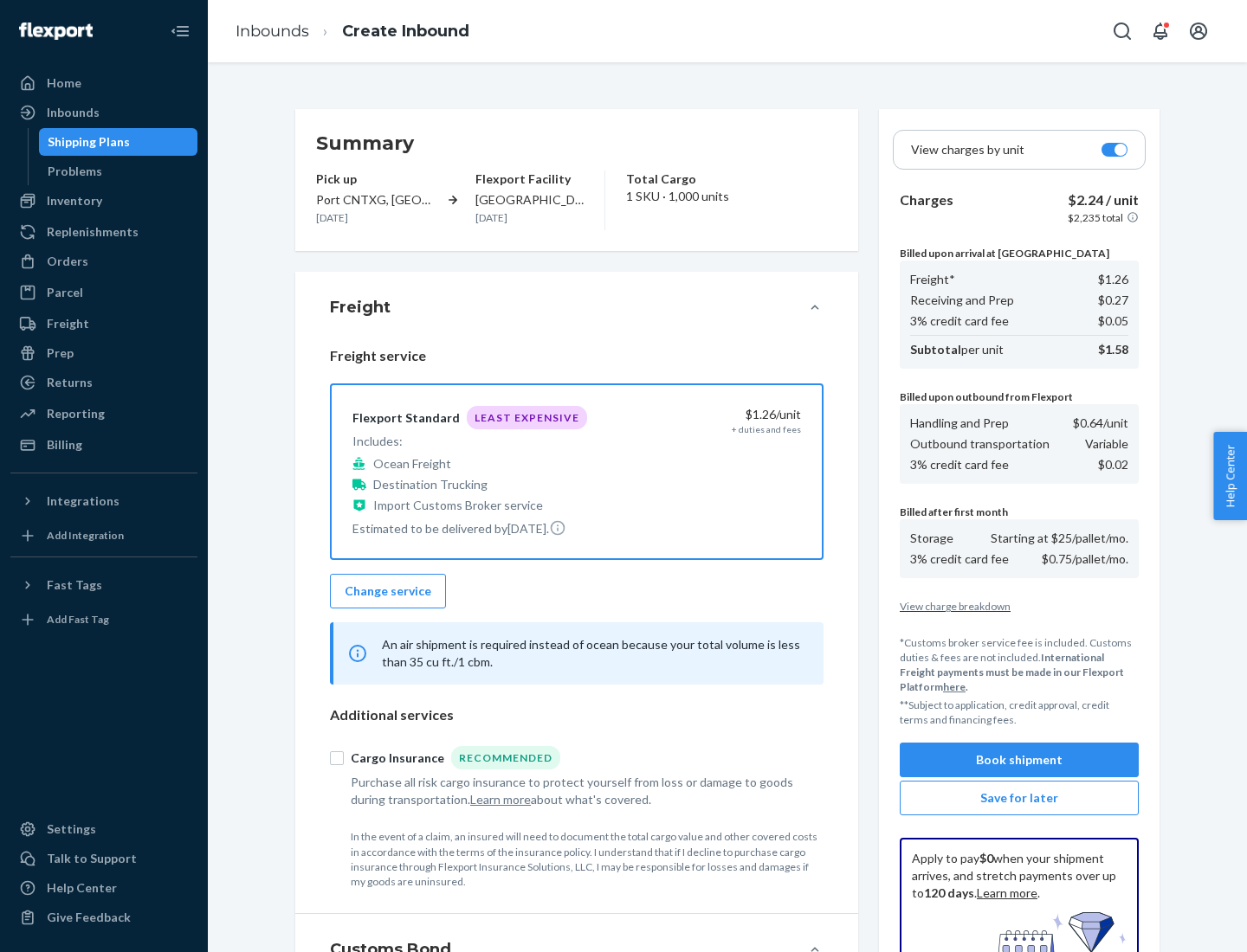
scroll to position [253, 0]
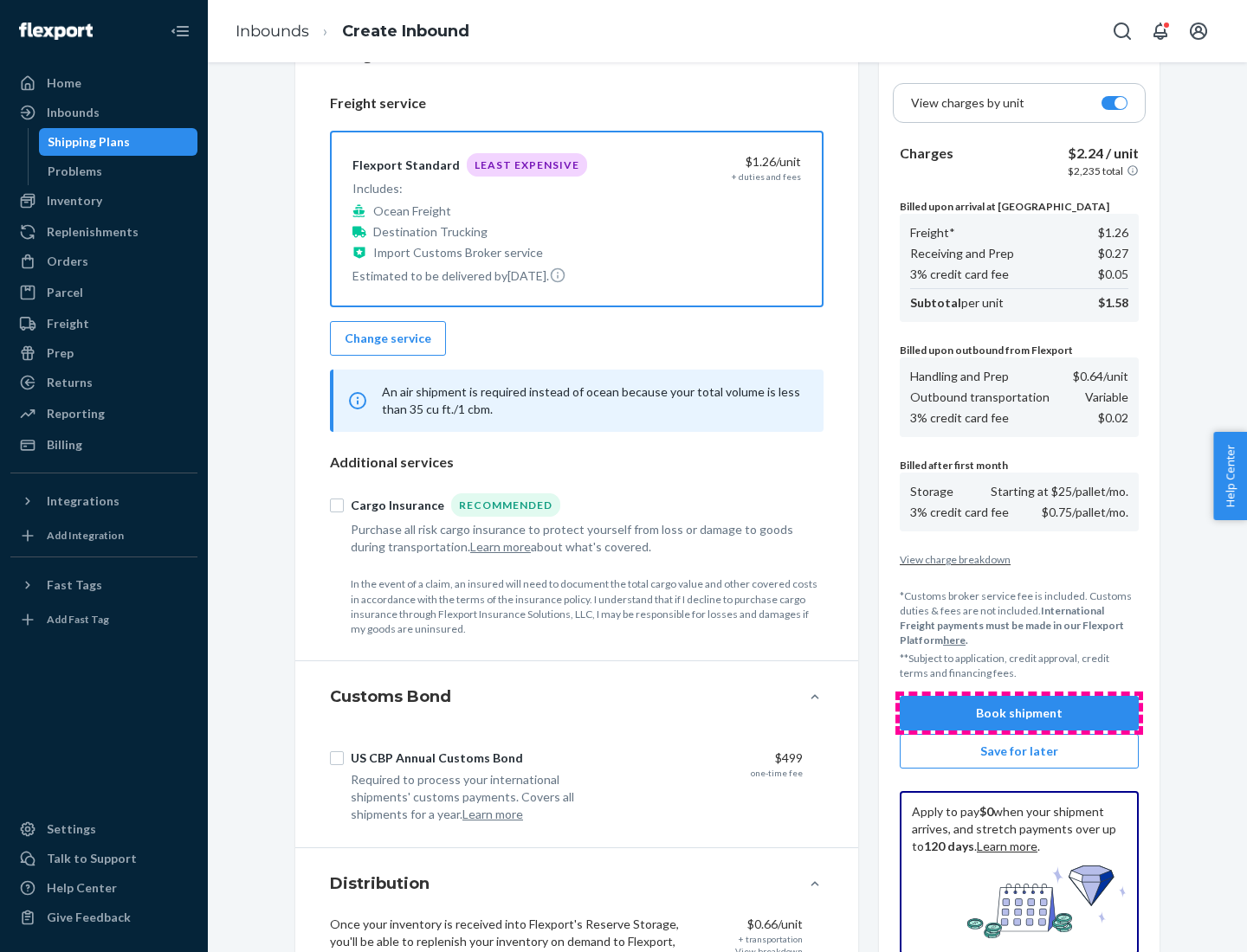
click at [1019, 713] on button "Book shipment" at bounding box center [1019, 713] width 239 height 34
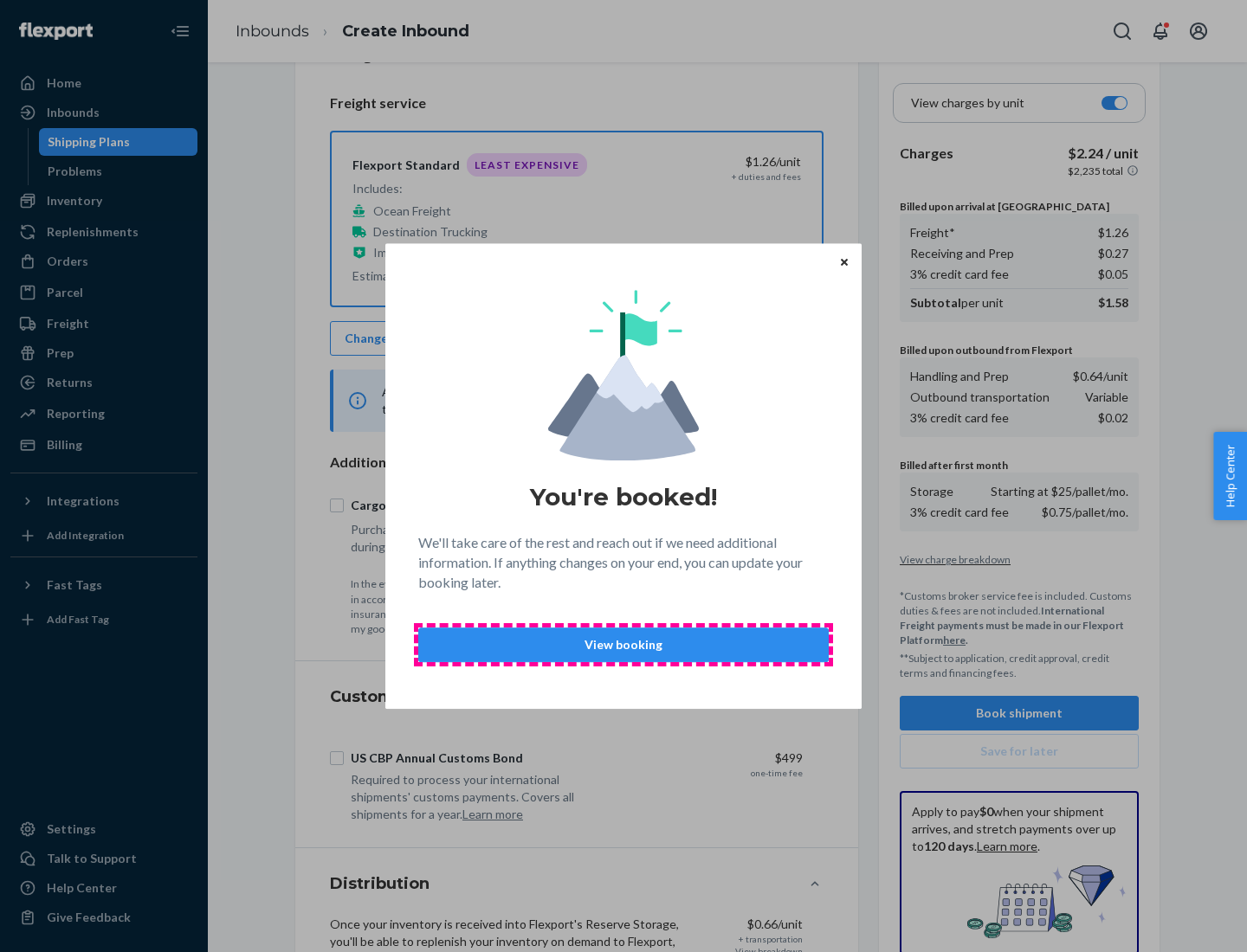
click at [624, 644] on p "View booking" at bounding box center [623, 645] width 381 height 18
